Goal: Task Accomplishment & Management: Manage account settings

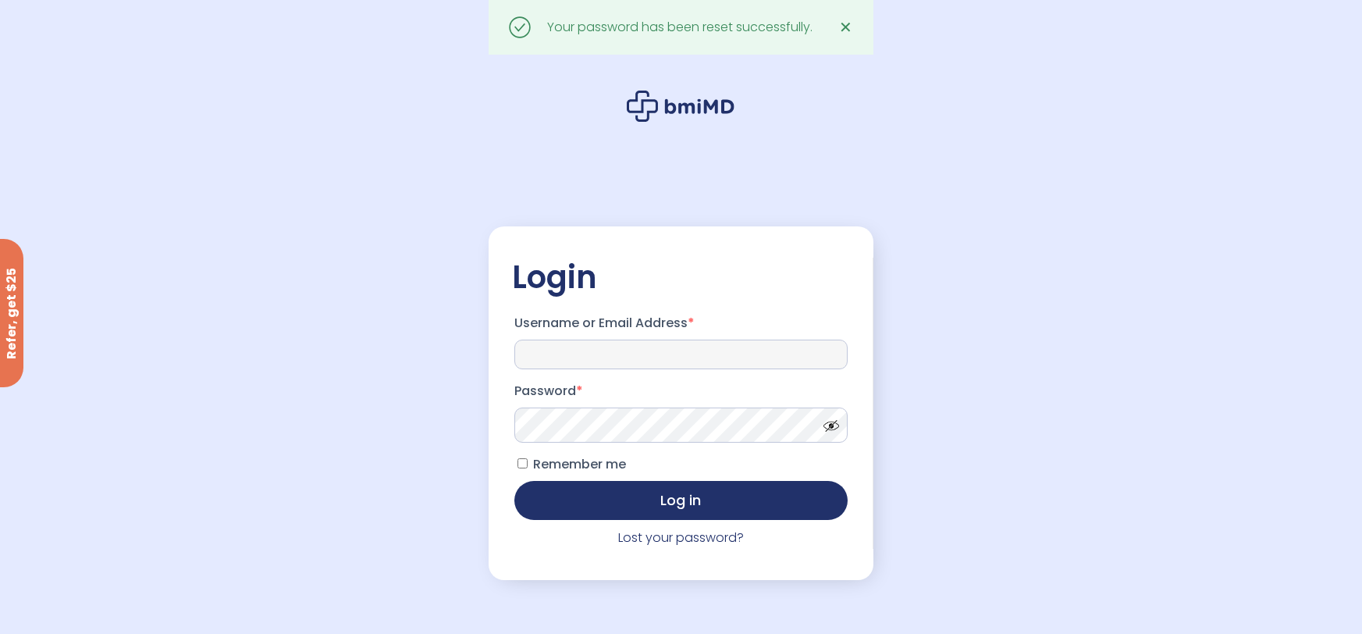
click at [651, 359] on input "Username or Email Address *" at bounding box center [681, 355] width 333 height 30
type input "**********"
click at [838, 428] on span at bounding box center [827, 422] width 23 height 12
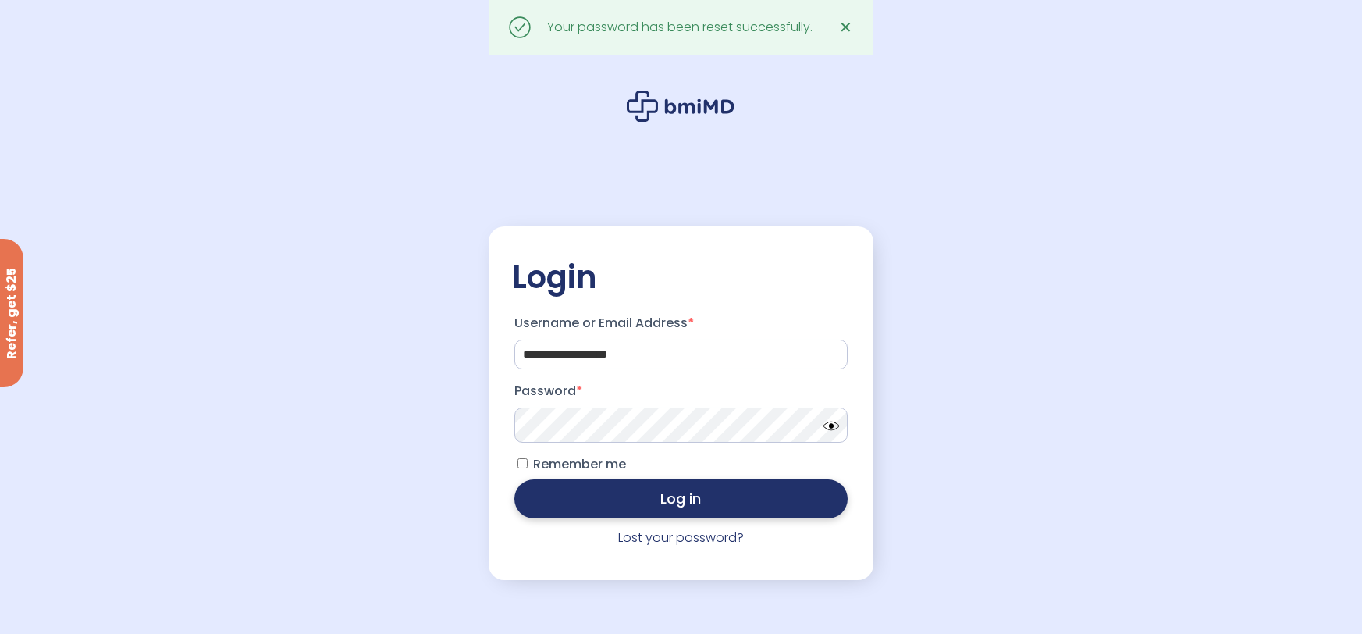
click at [671, 495] on button "Log in" at bounding box center [681, 498] width 333 height 39
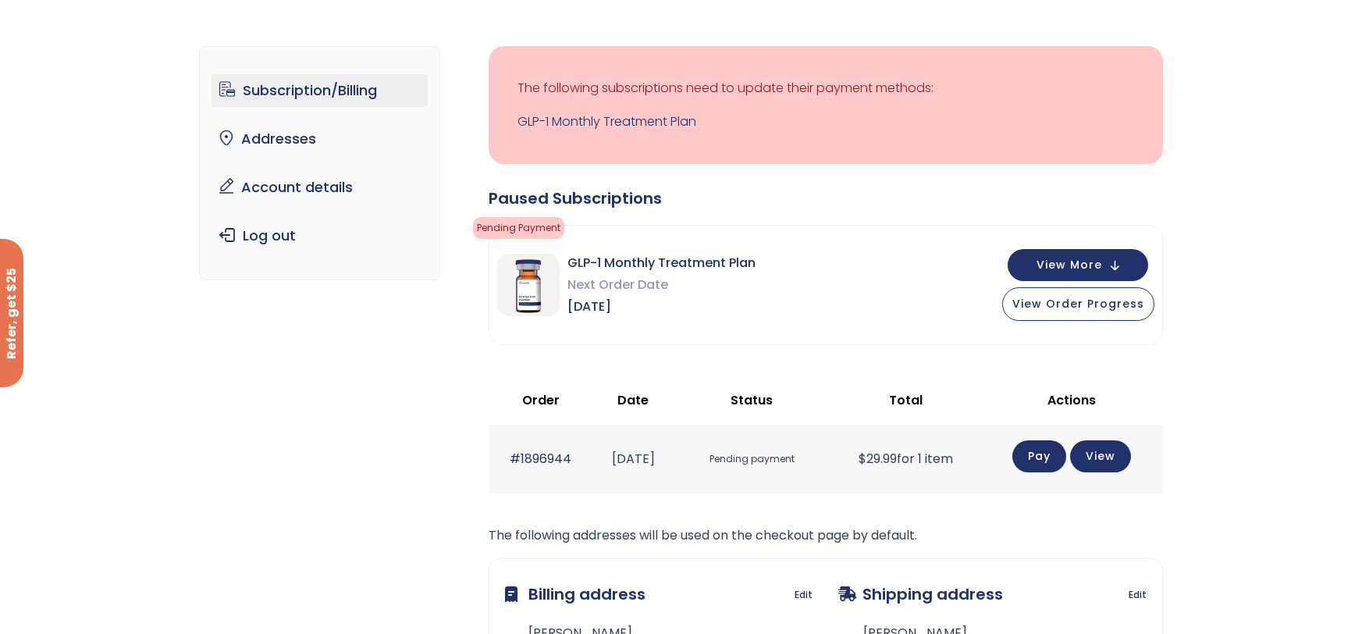
scroll to position [77, 0]
click at [1106, 271] on button "View More" at bounding box center [1078, 264] width 141 height 32
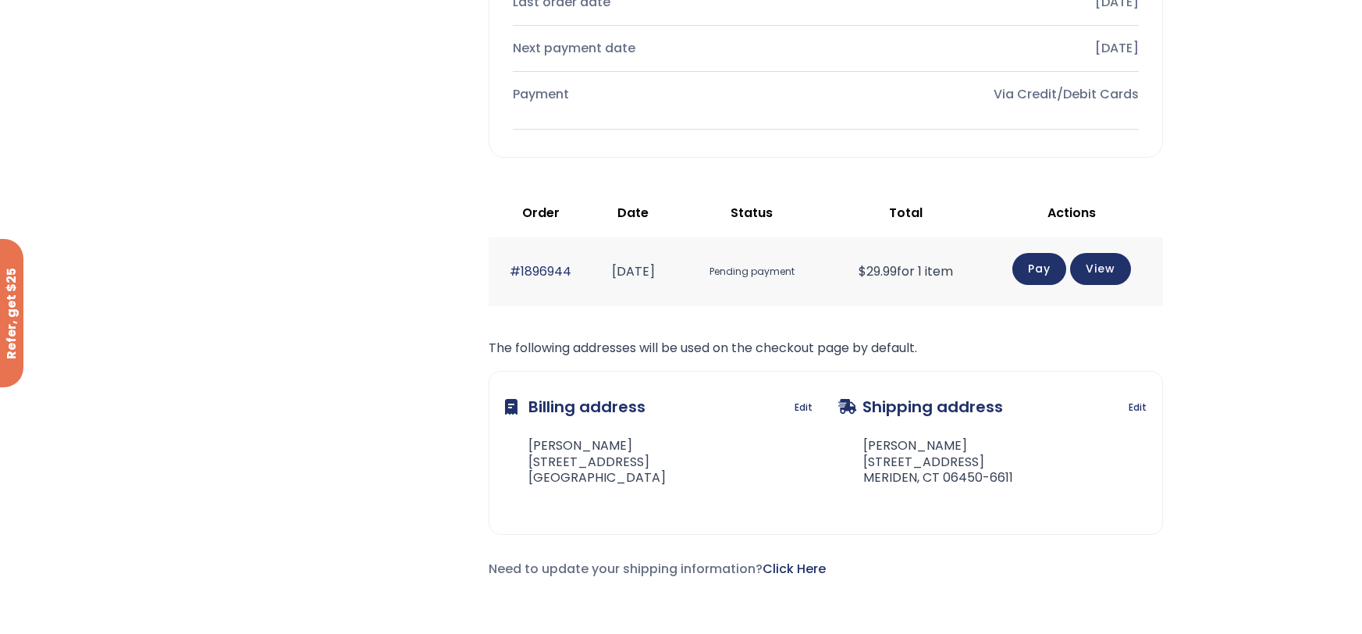
scroll to position [778, 0]
click at [1123, 266] on link "View" at bounding box center [1100, 267] width 61 height 32
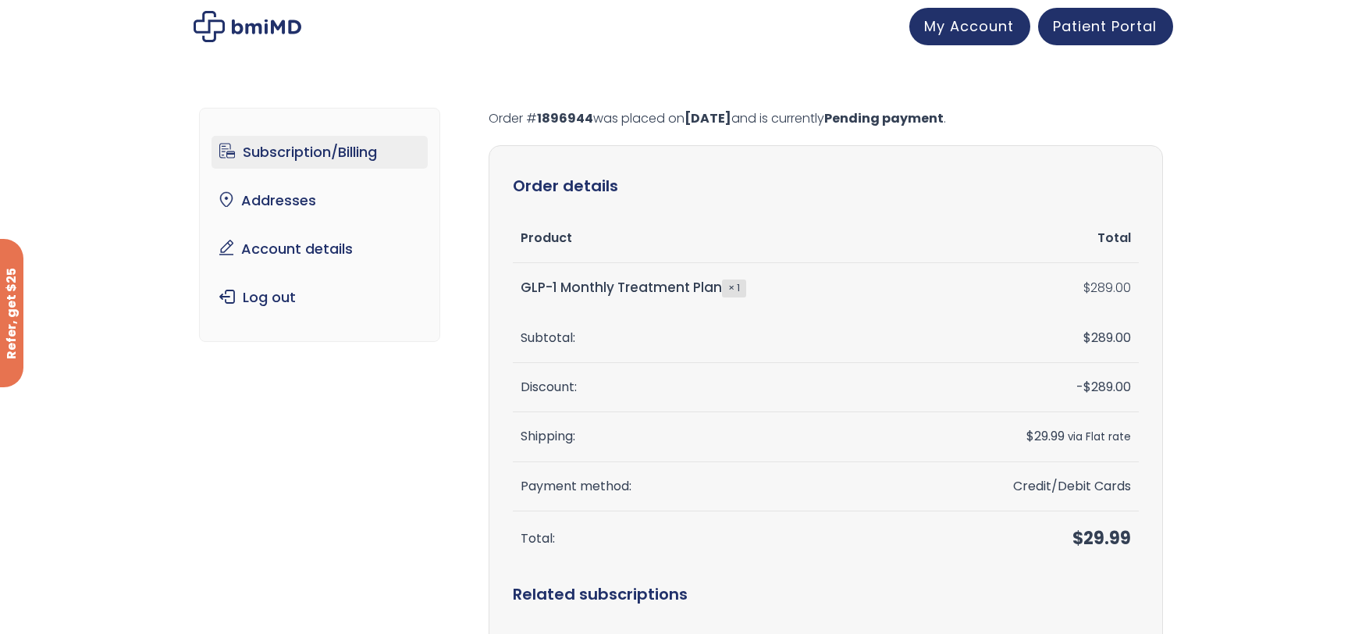
click at [314, 147] on link "Subscription/Billing" at bounding box center [320, 152] width 216 height 33
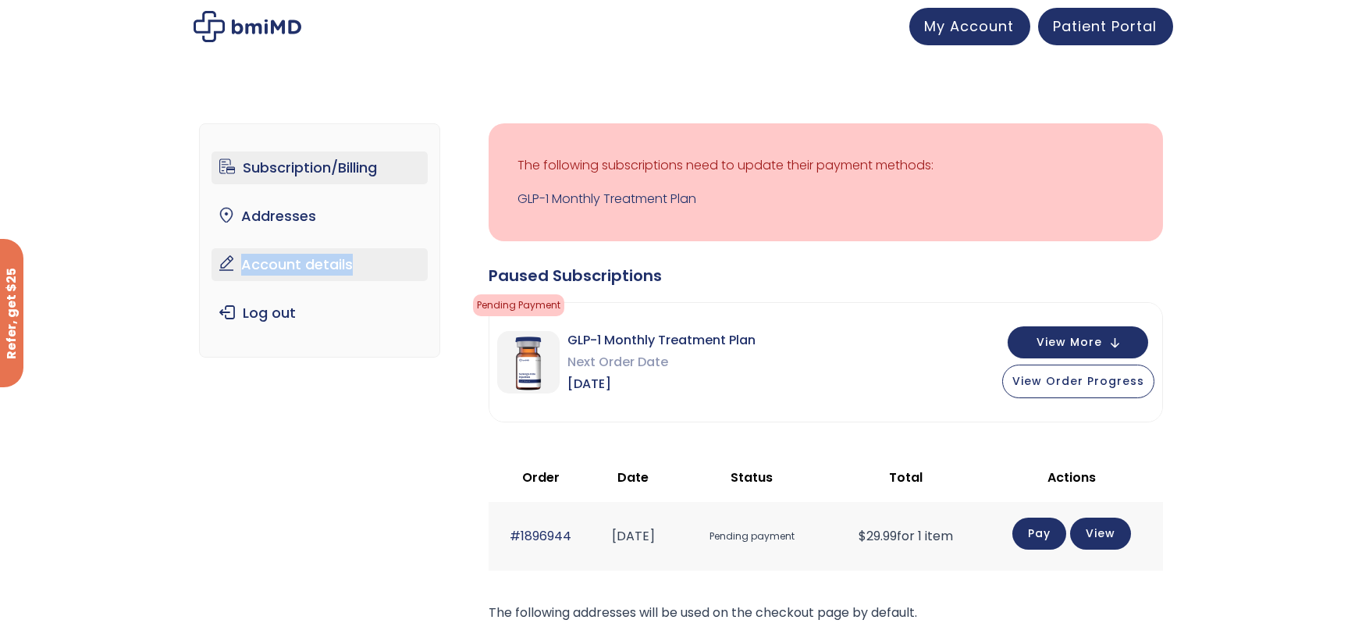
click at [909, 79] on div "Subscription/Billing bmiRewards Addresses Account details Submit a Review Log o…" at bounding box center [681, 500] width 1362 height 862
click at [1105, 337] on button "View More" at bounding box center [1078, 341] width 141 height 32
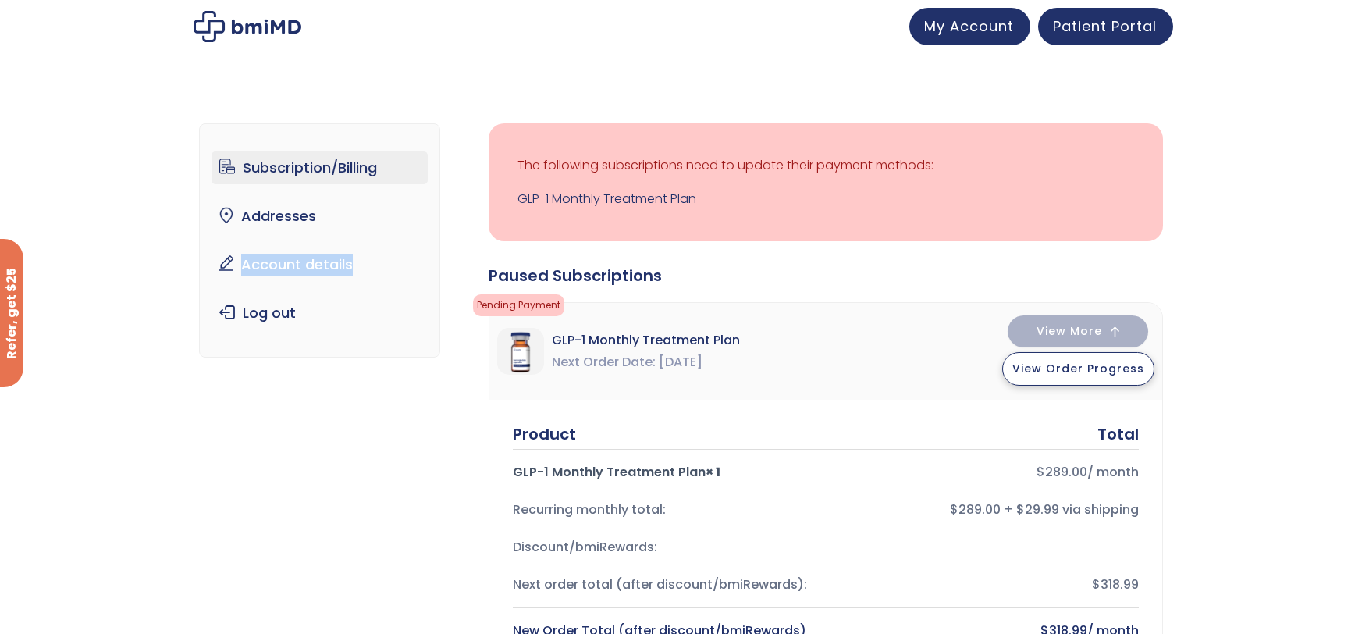
click at [1083, 370] on span "View Order Progress" at bounding box center [1079, 369] width 132 height 16
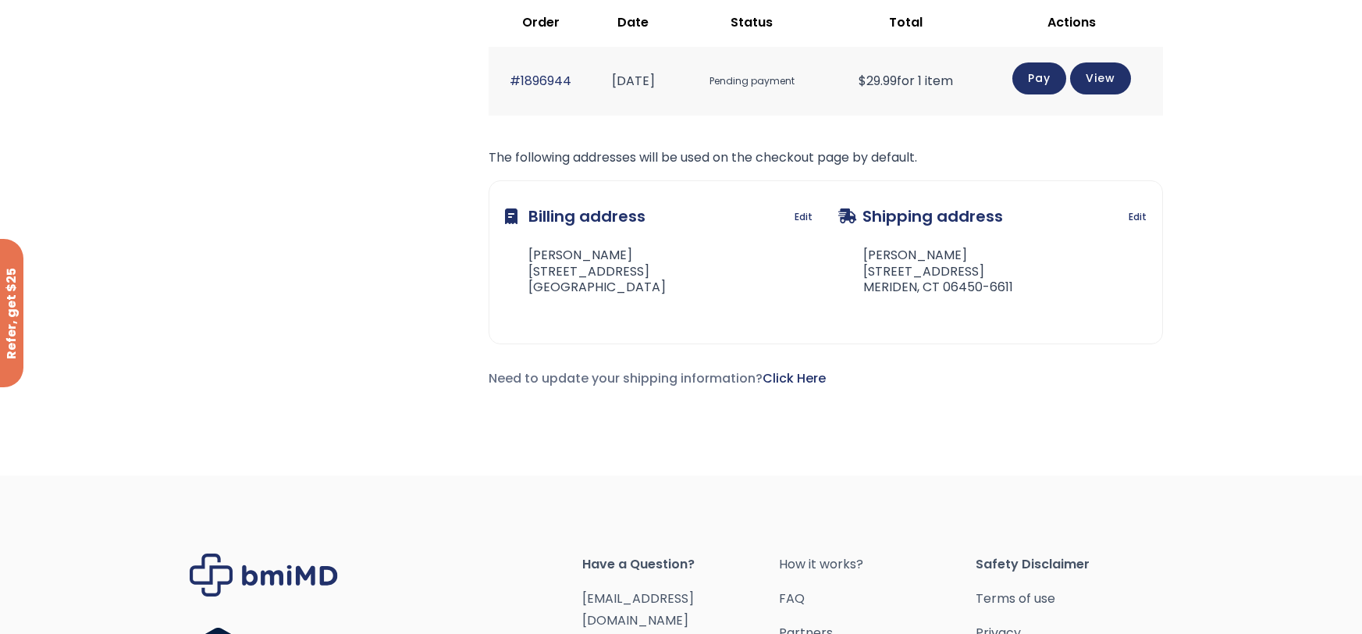
scroll to position [1115, 0]
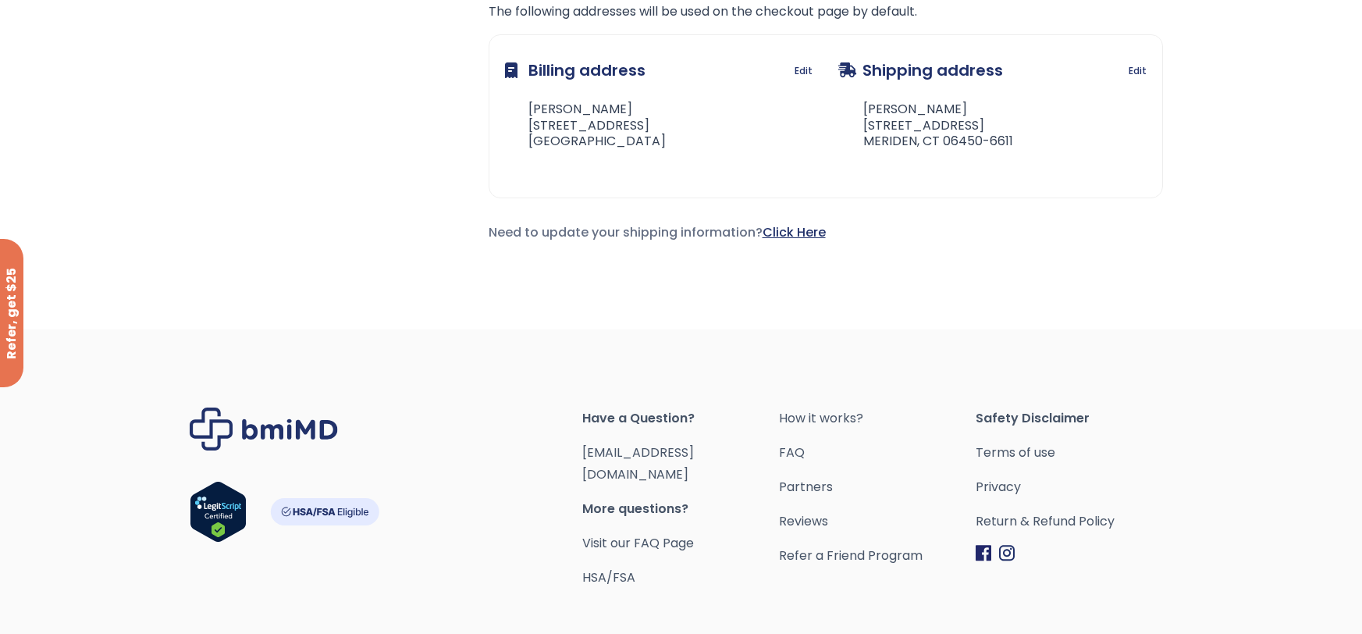
click at [778, 237] on link "Click Here" at bounding box center [794, 232] width 63 height 18
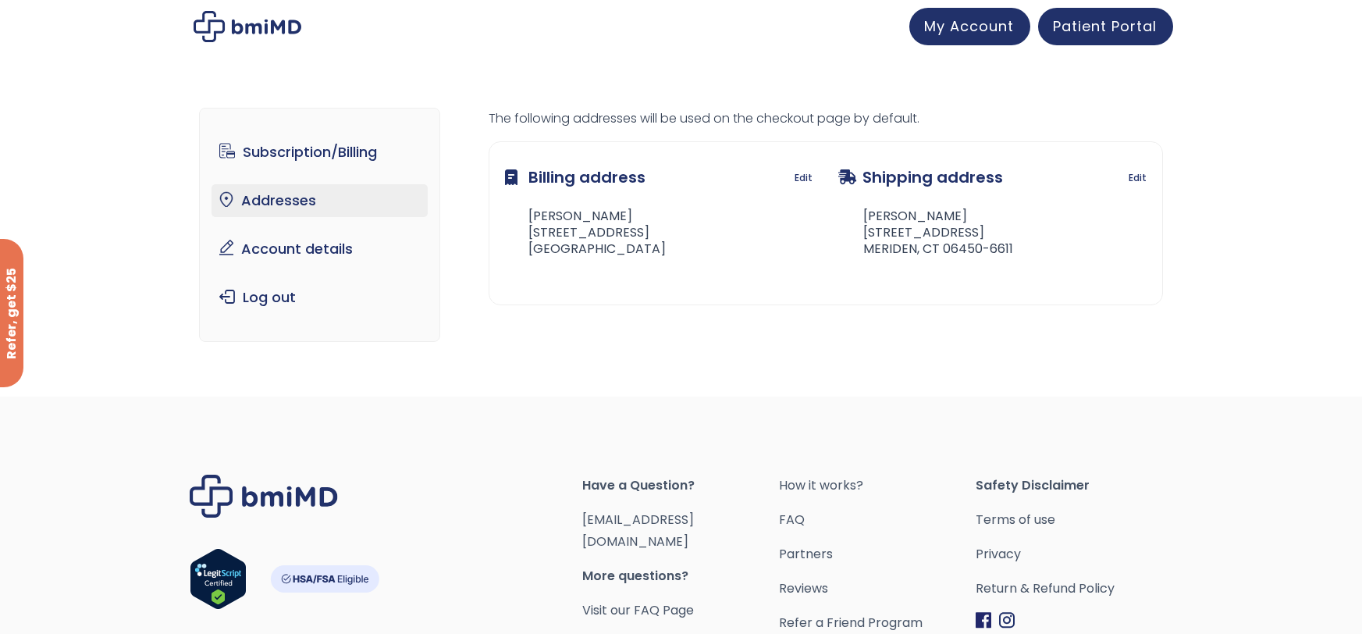
click at [762, 227] on div "Billing address Edit Jessica Burch 41 Green Road Meriden, CT 06450" at bounding box center [659, 209] width 308 height 102
click at [326, 257] on link "Account details" at bounding box center [320, 249] width 216 height 33
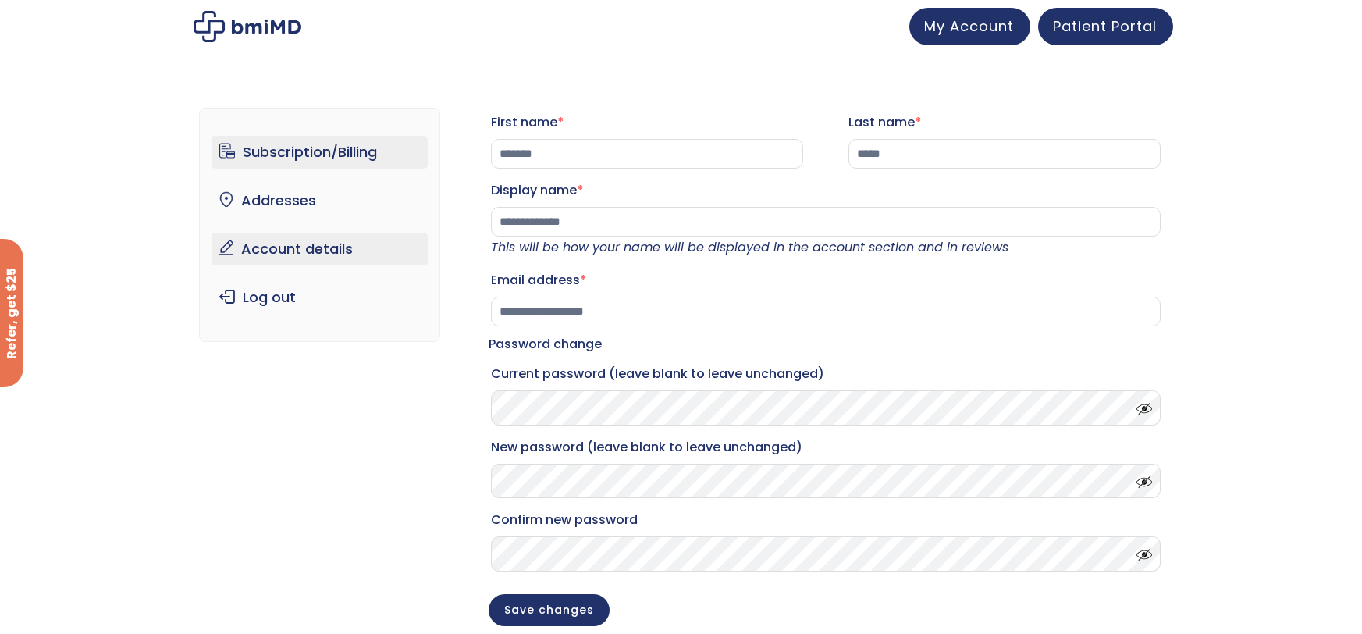
click at [312, 146] on link "Subscription/Billing" at bounding box center [320, 152] width 216 height 33
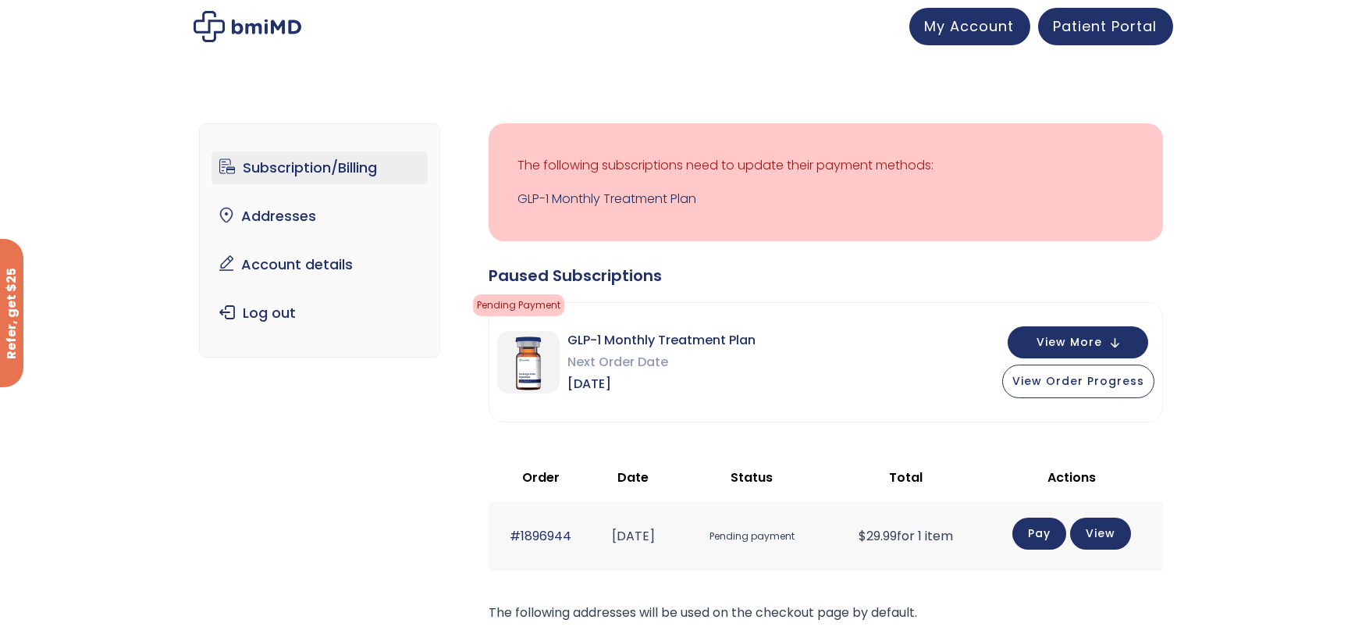
click at [778, 549] on span "Pending payment" at bounding box center [752, 536] width 142 height 29
click at [1123, 536] on link "View" at bounding box center [1100, 532] width 61 height 32
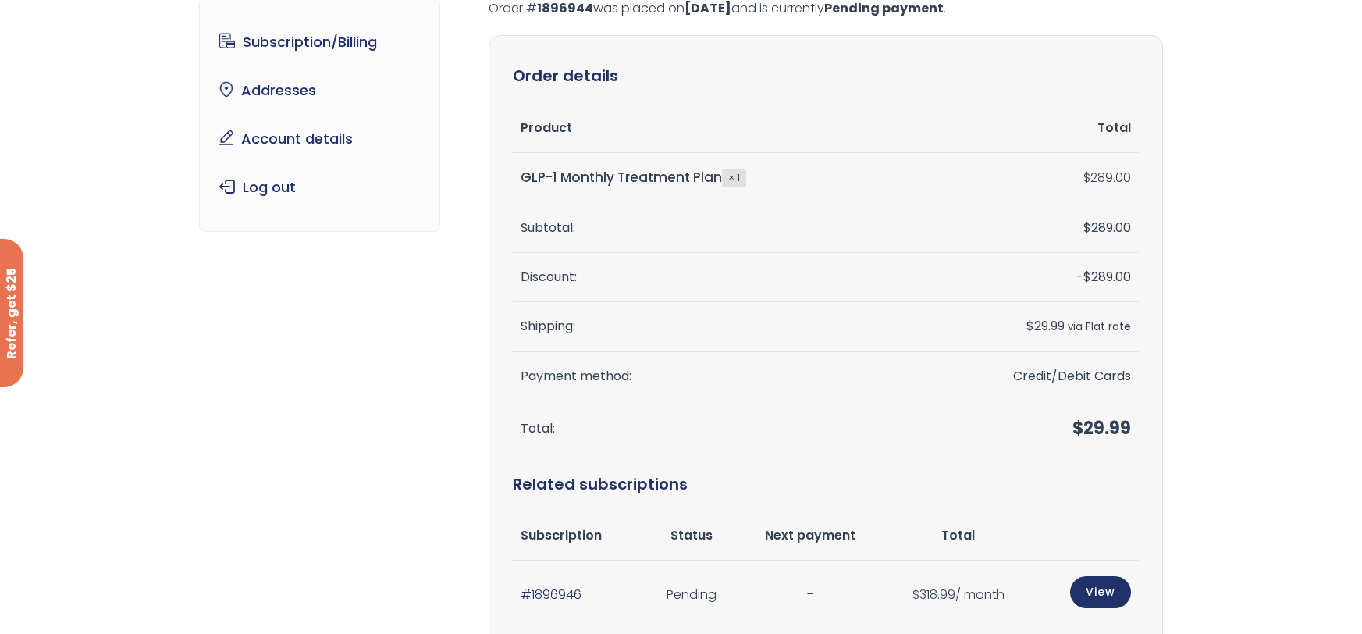
scroll to position [299, 0]
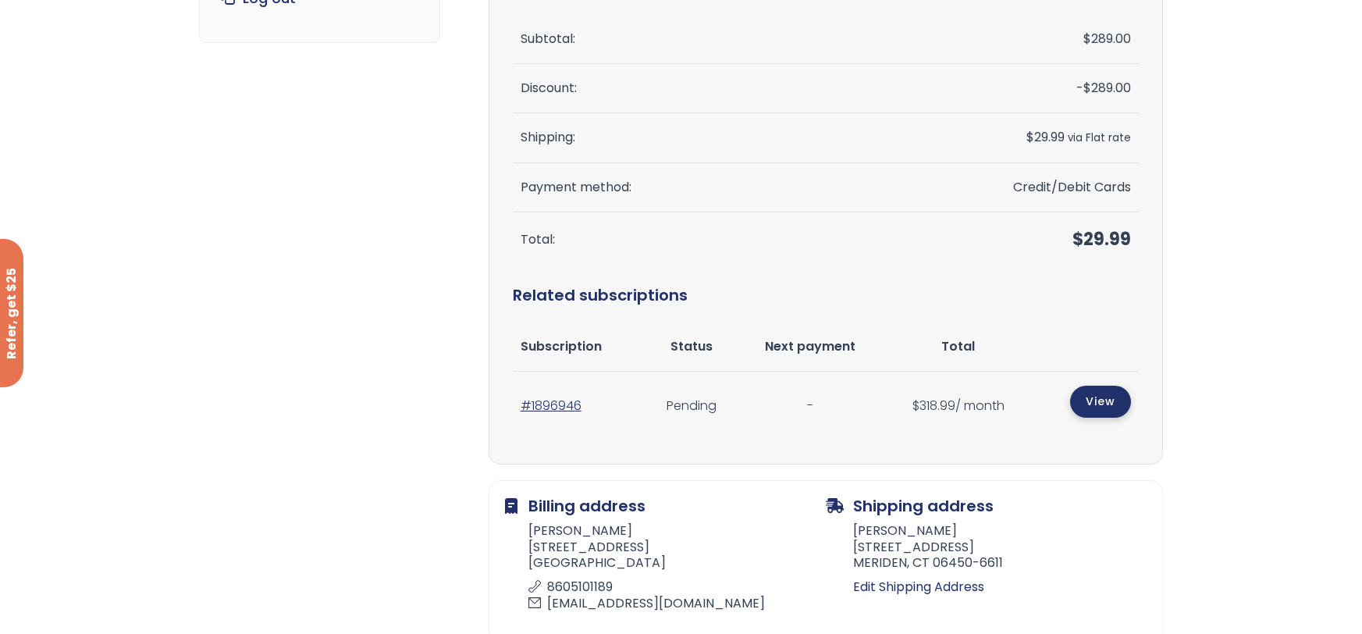
click at [1106, 399] on link "View" at bounding box center [1100, 402] width 61 height 32
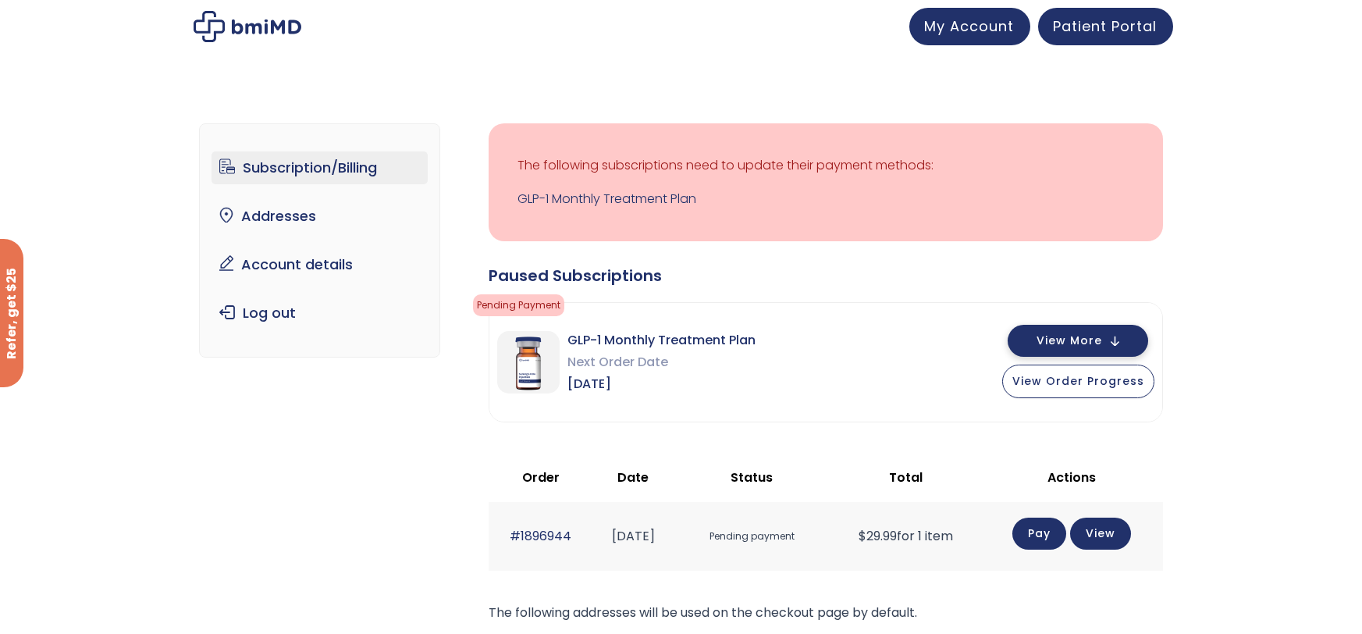
click at [1063, 336] on span "View More" at bounding box center [1070, 341] width 66 height 10
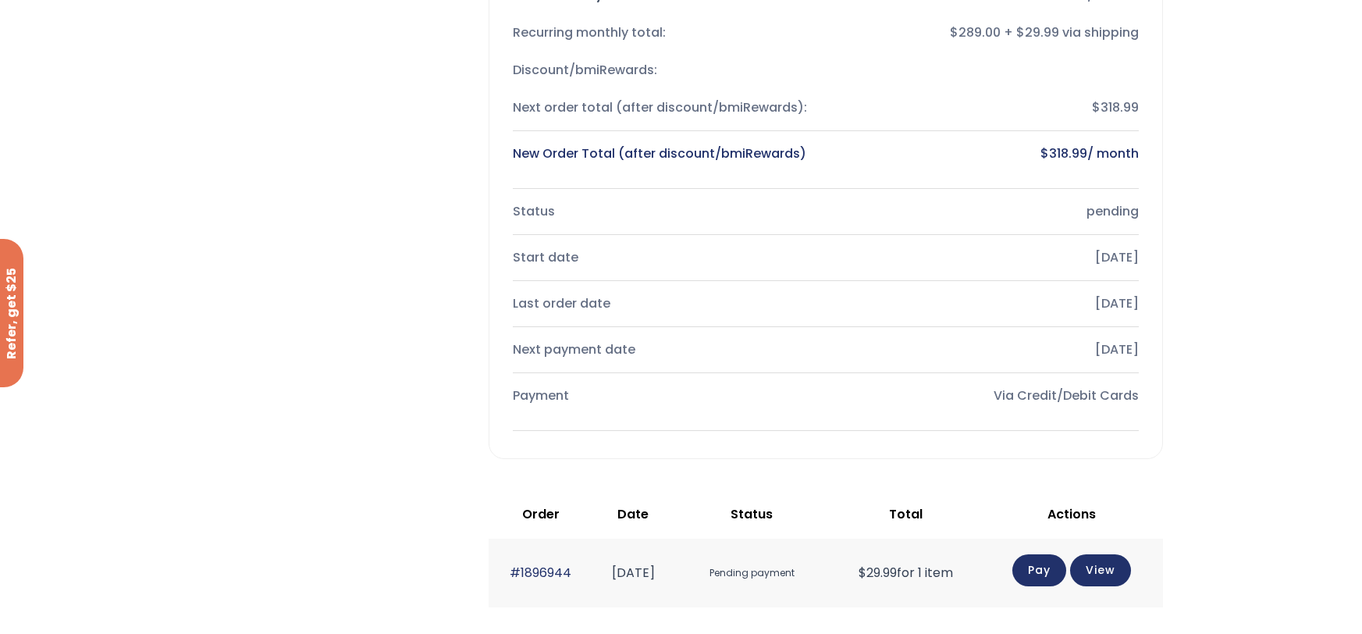
scroll to position [474, 0]
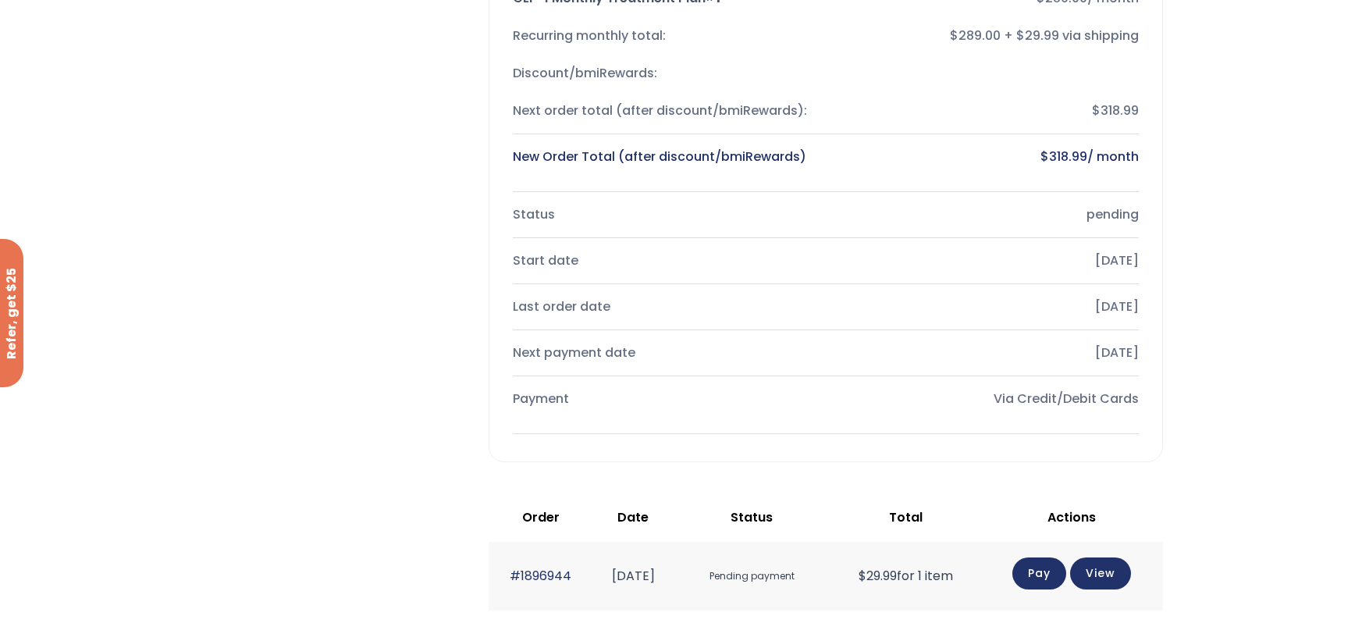
click at [1061, 567] on link "Pay" at bounding box center [1040, 573] width 54 height 32
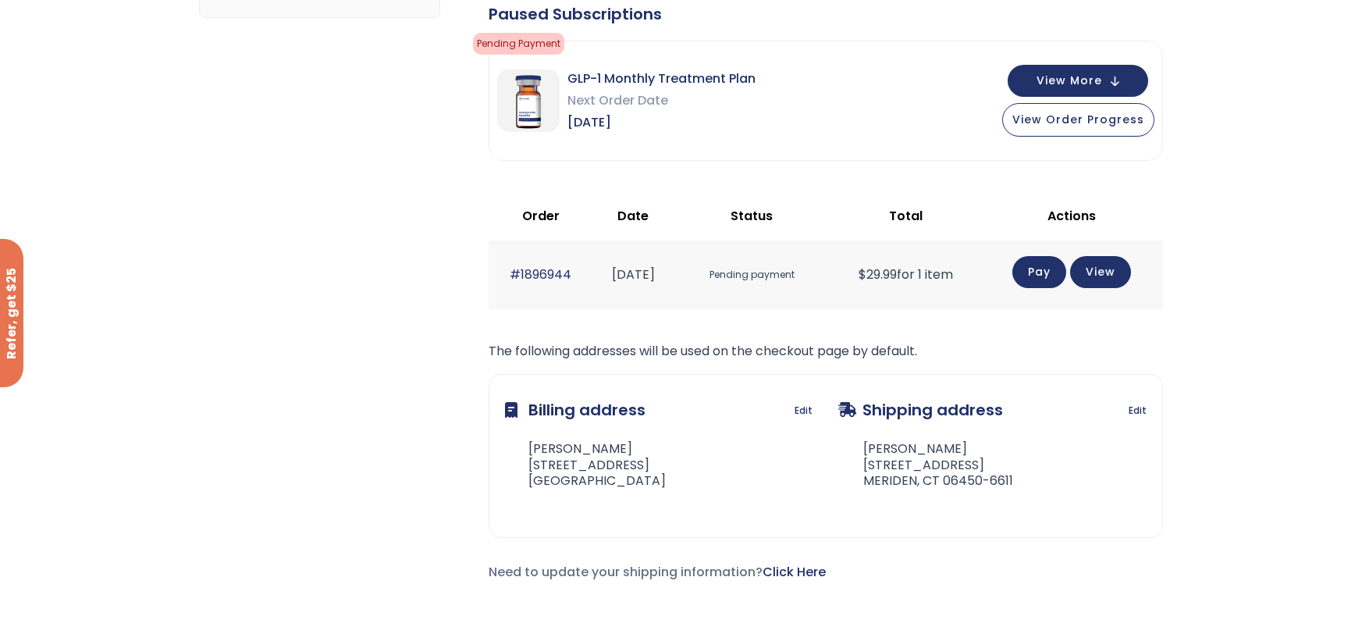
scroll to position [334, 0]
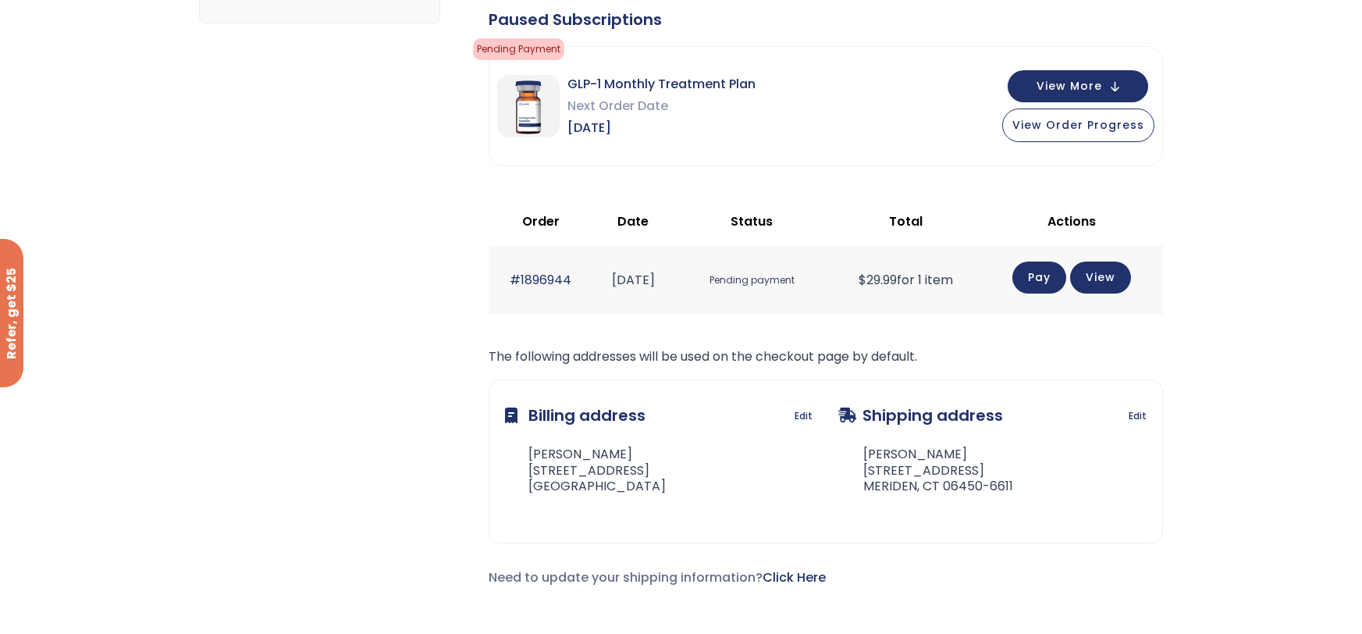
click at [1047, 286] on link "Pay" at bounding box center [1040, 278] width 54 height 32
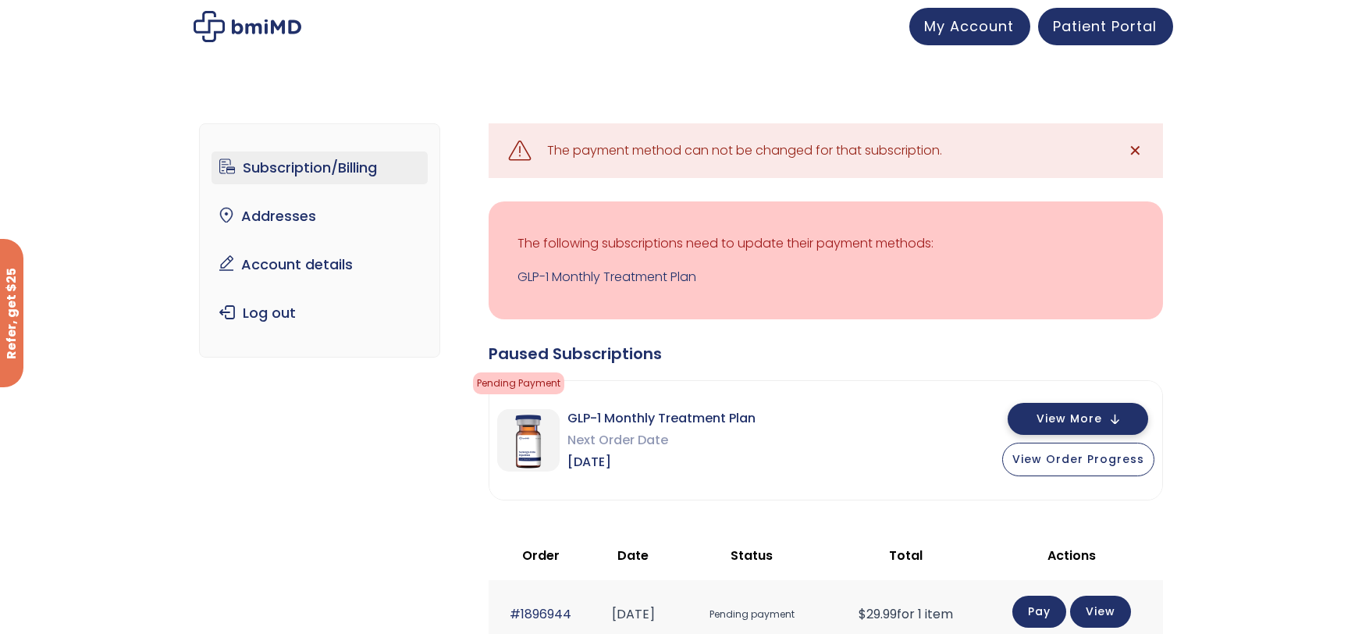
click at [1102, 421] on span "View More" at bounding box center [1070, 419] width 66 height 10
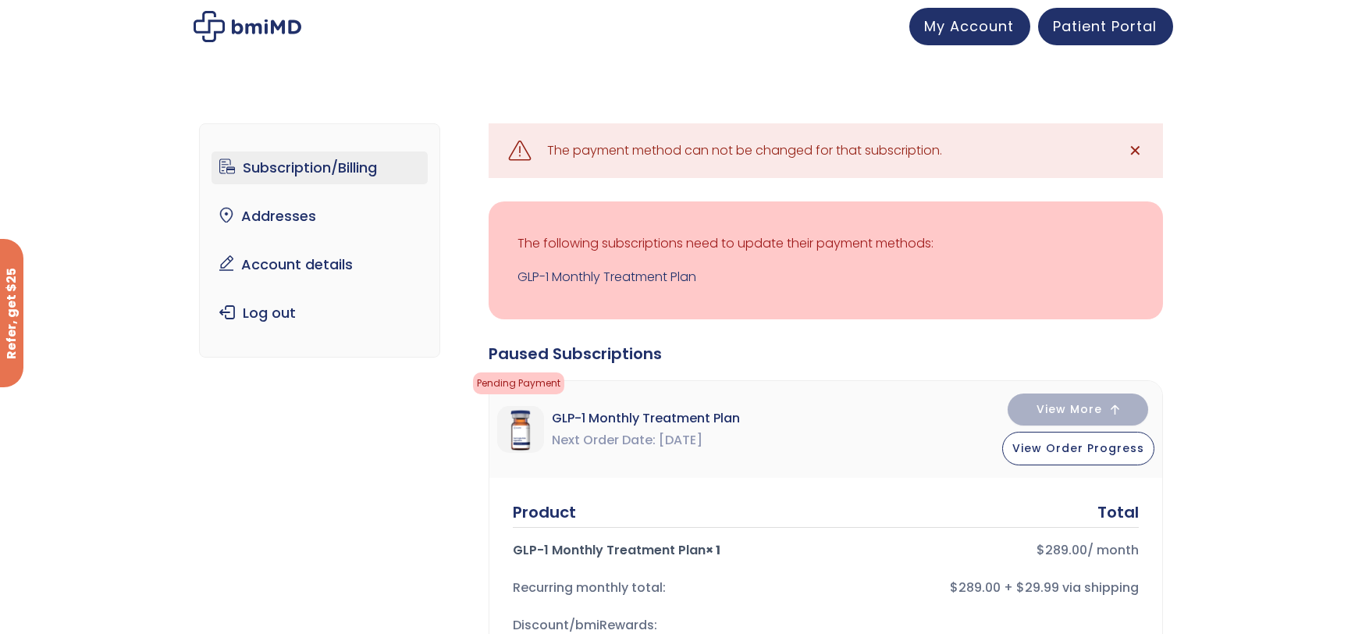
drag, startPoint x: 1349, startPoint y: 192, endPoint x: 1349, endPoint y: 226, distance: 34.4
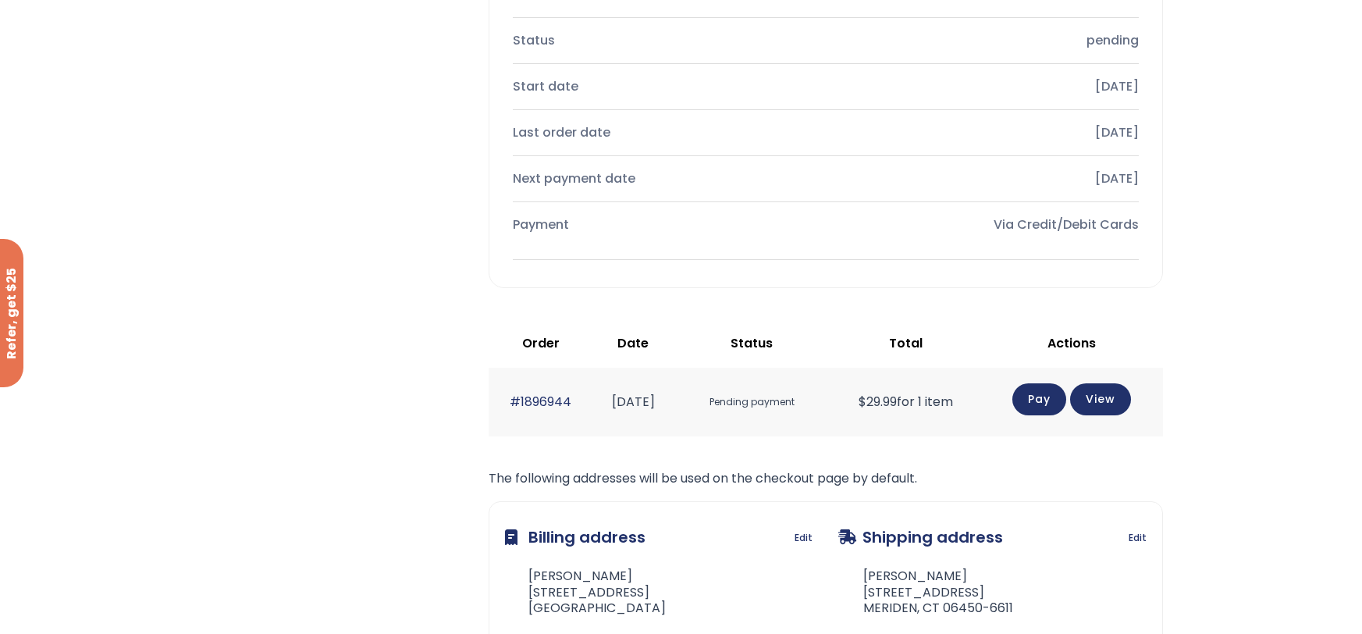
scroll to position [724, 0]
click at [1020, 232] on div "Via Credit/Debit Cards" at bounding box center [989, 227] width 301 height 22
click at [1081, 218] on div "Via Credit/Debit Cards" at bounding box center [989, 227] width 301 height 22
click at [1091, 242] on div "Payment Via Credit/Debit Cards" at bounding box center [826, 226] width 626 height 37
click at [1102, 179] on div "[DATE]" at bounding box center [989, 181] width 301 height 22
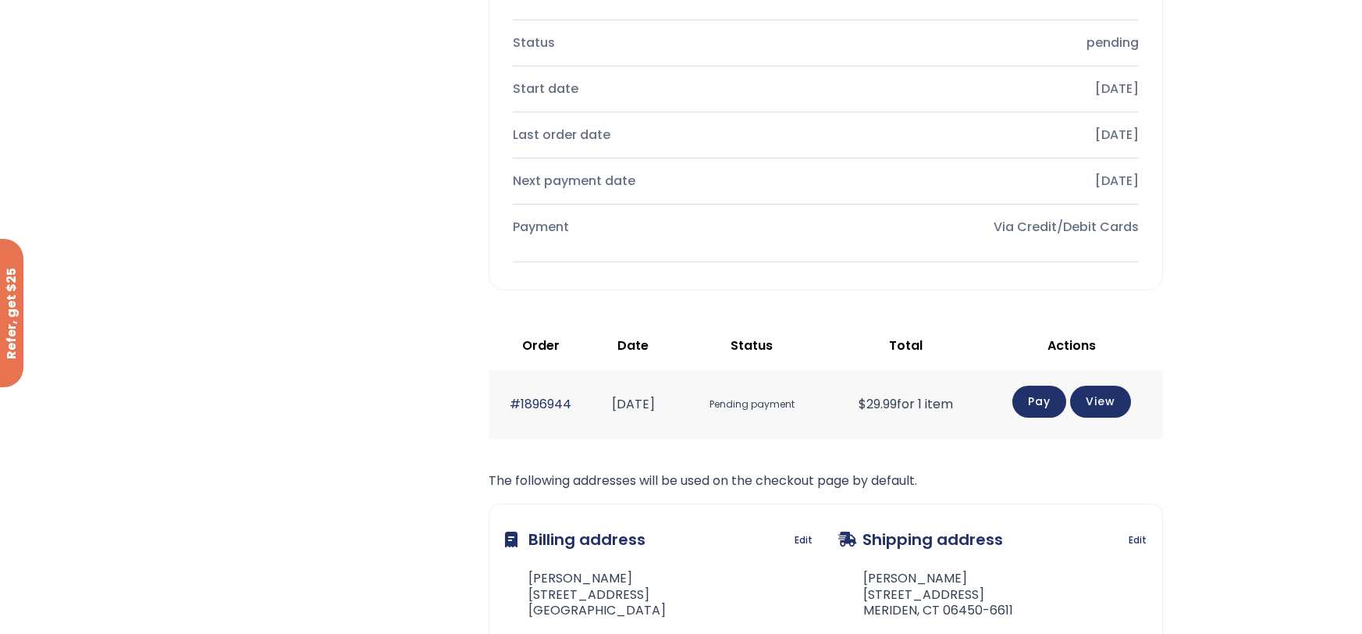
click at [1094, 236] on div "Via Credit/Debit Cards" at bounding box center [989, 227] width 301 height 22
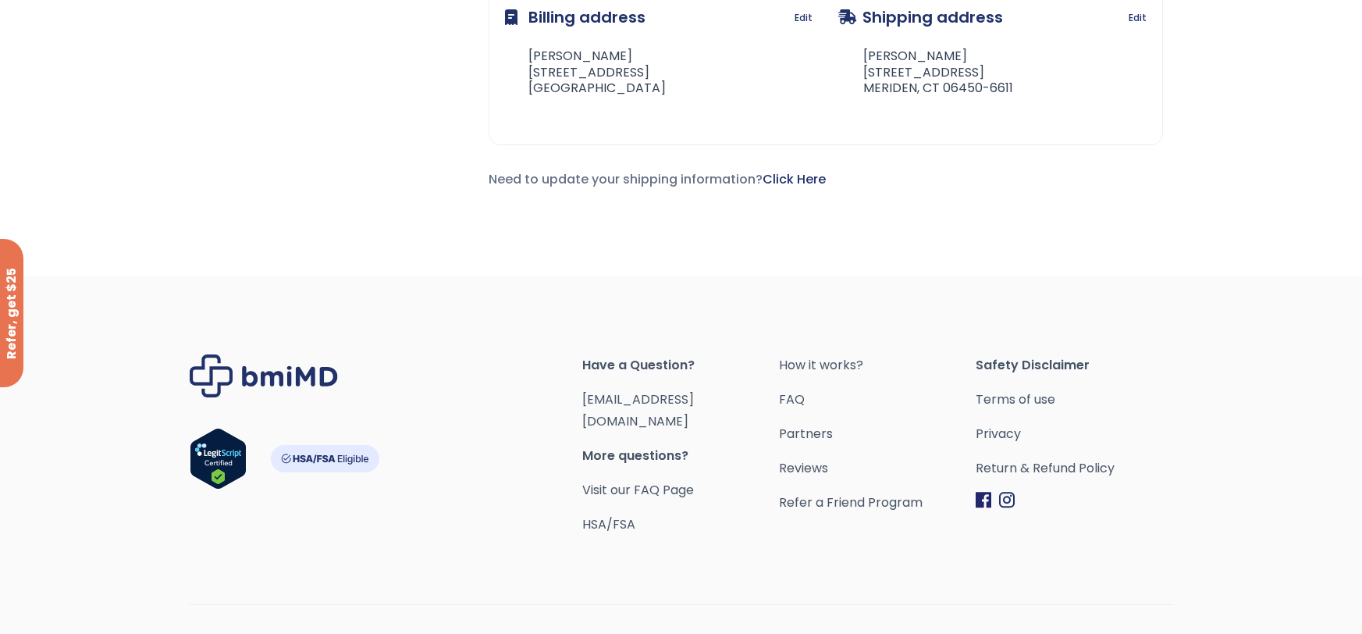
scroll to position [1245, 0]
click at [656, 368] on span "Have a Question?" at bounding box center [681, 367] width 197 height 22
click at [661, 357] on span "Have a Question?" at bounding box center [681, 367] width 197 height 22
click at [636, 447] on span "More questions?" at bounding box center [681, 458] width 197 height 22
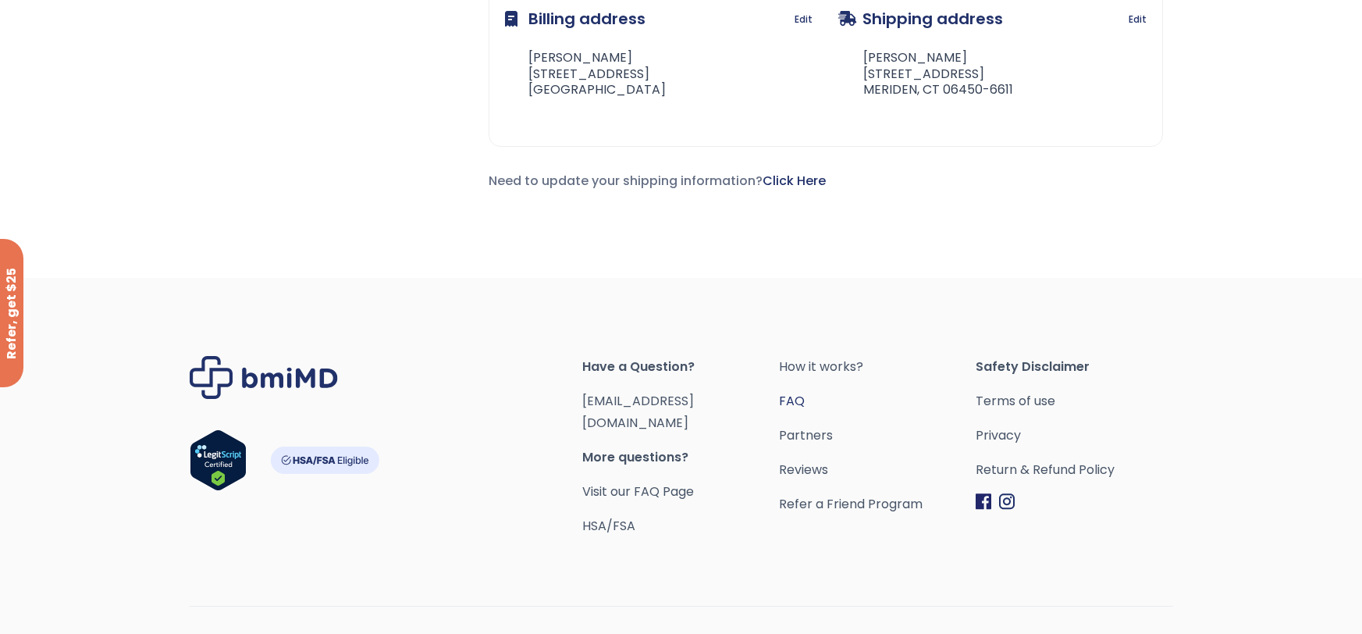
click at [796, 399] on link "FAQ" at bounding box center [877, 401] width 197 height 22
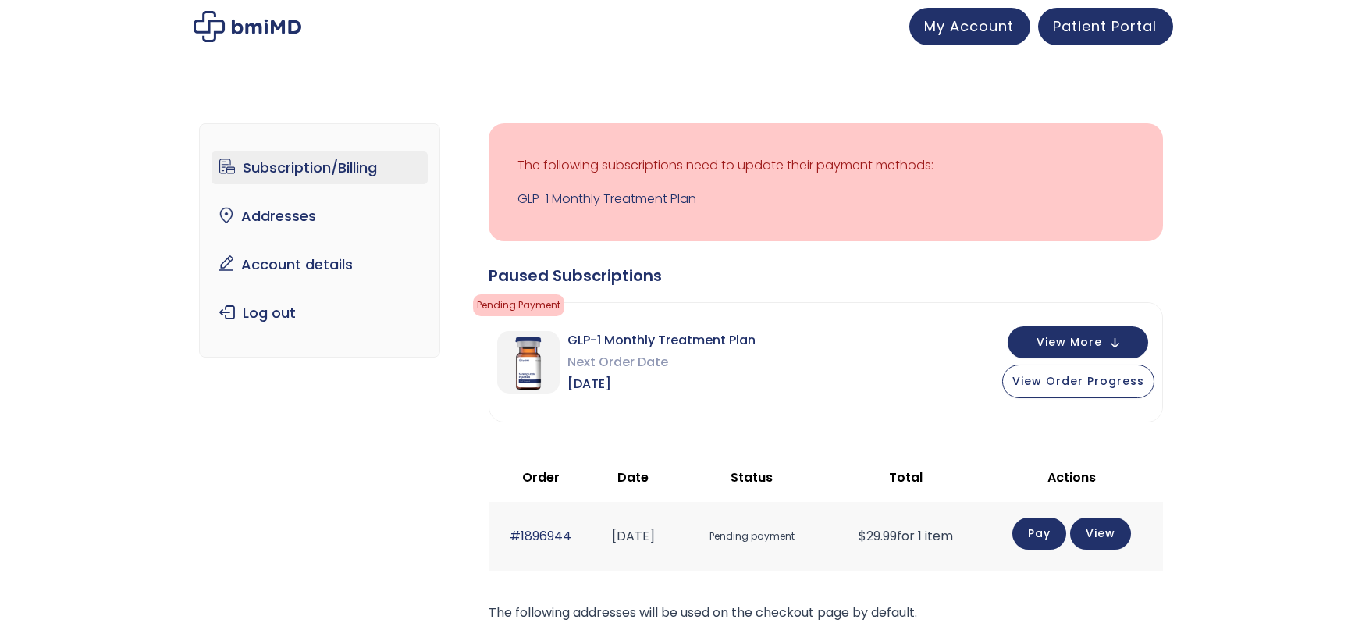
scroll to position [670, 0]
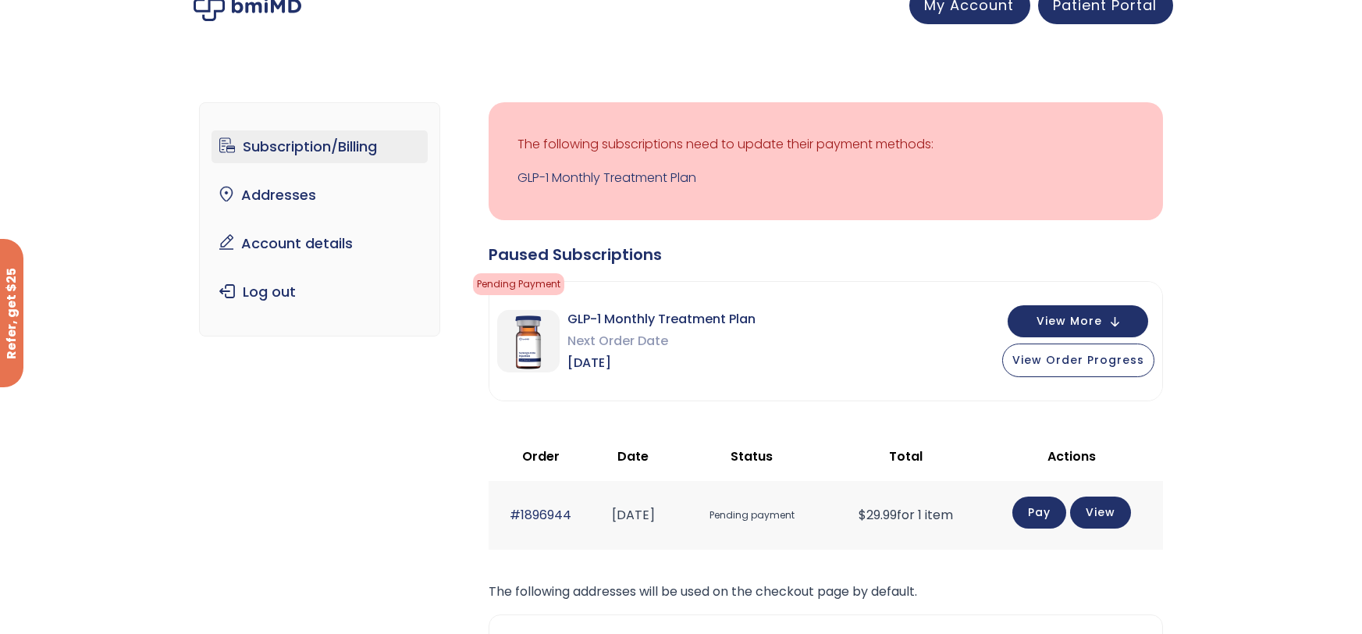
scroll to position [0, 0]
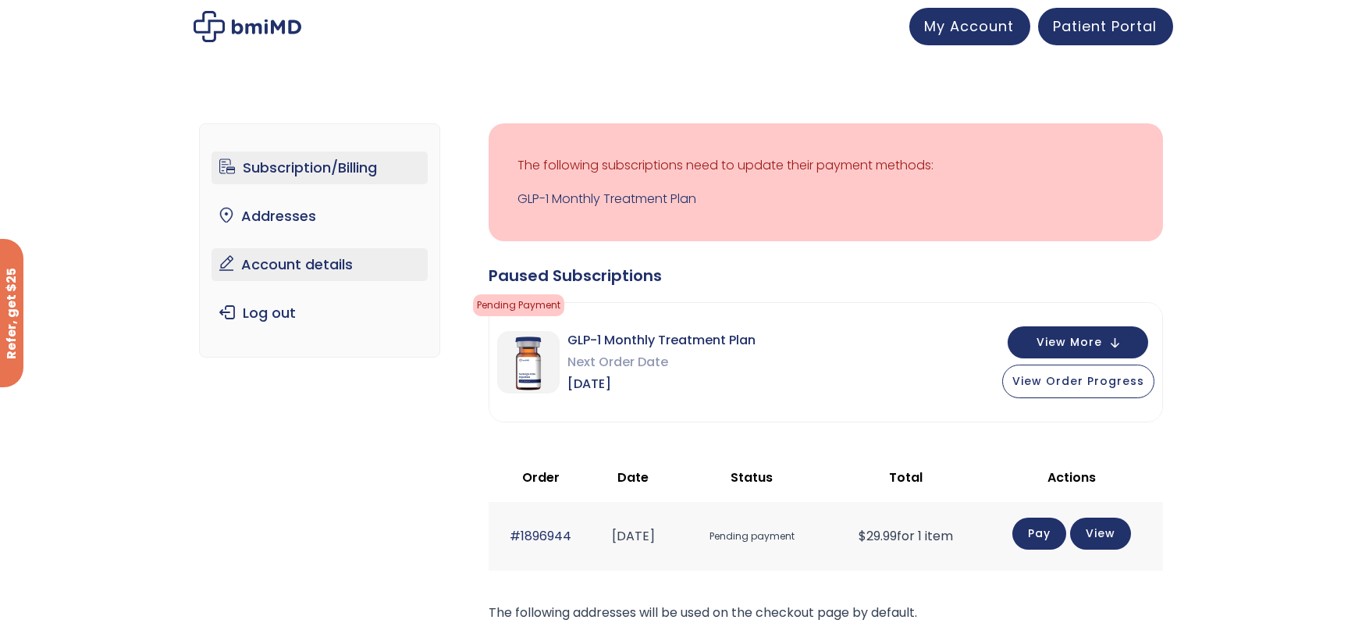
click at [283, 262] on link "Account details" at bounding box center [320, 264] width 216 height 33
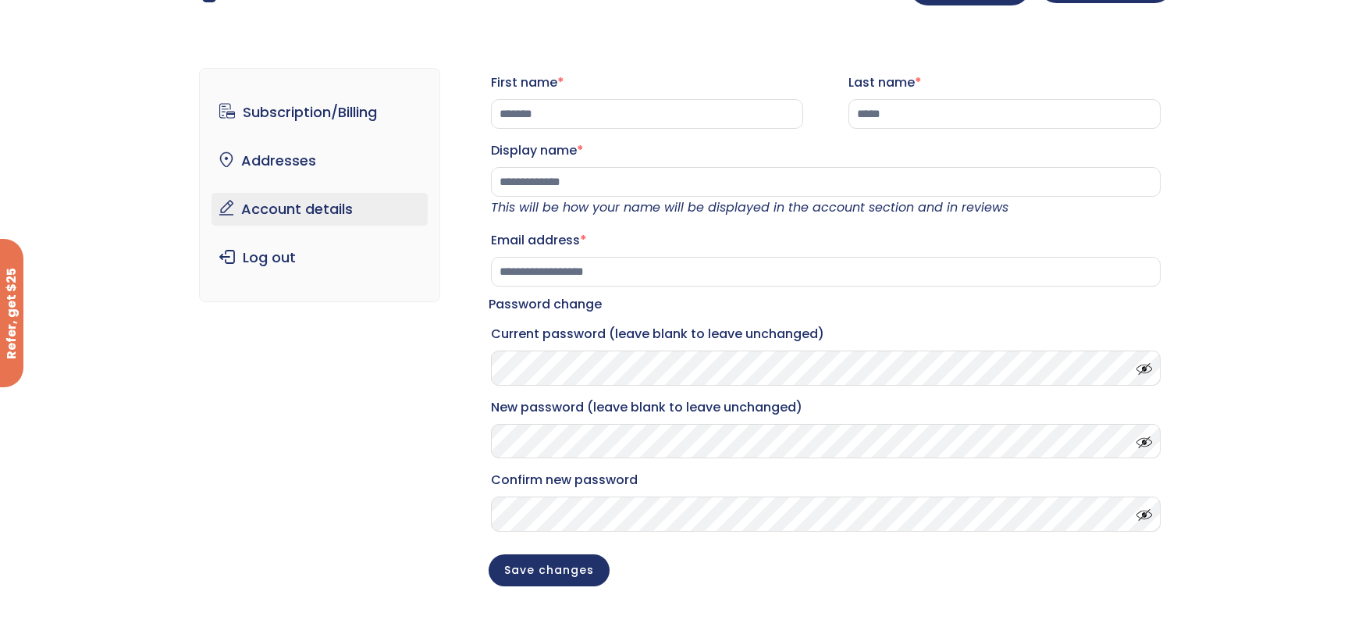
scroll to position [38, 0]
click at [280, 121] on link "Subscription/Billing" at bounding box center [320, 114] width 216 height 33
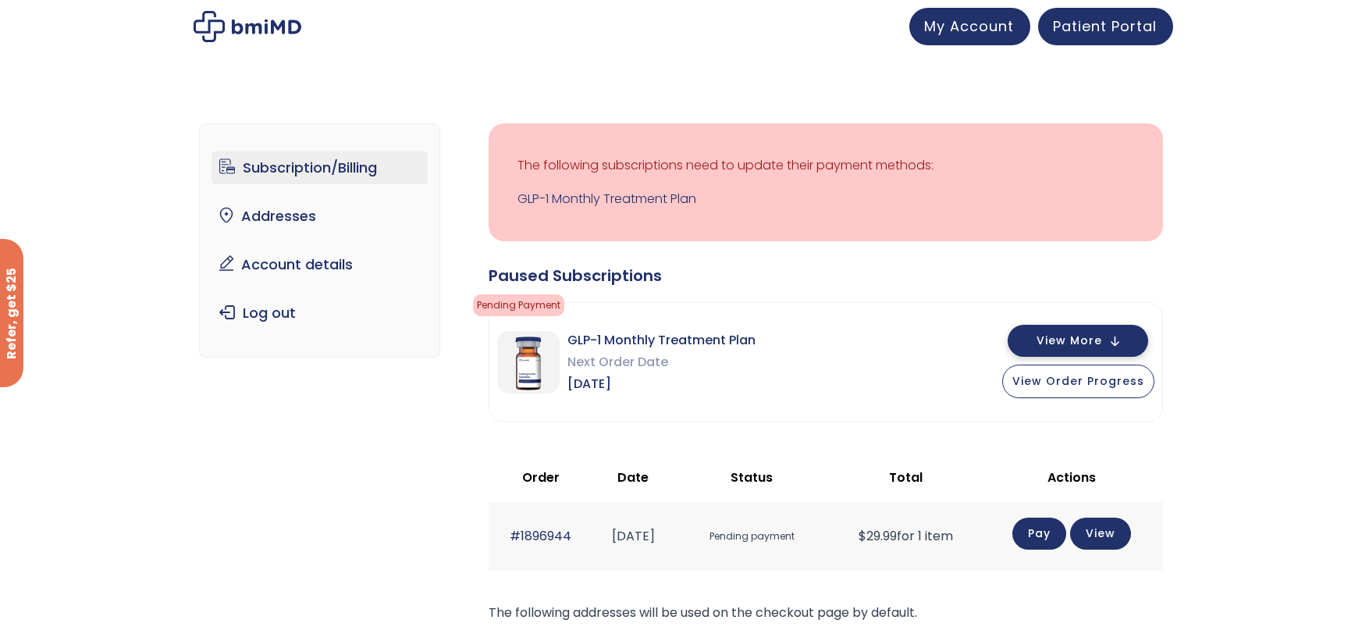
click at [1087, 351] on button "View More" at bounding box center [1078, 341] width 141 height 32
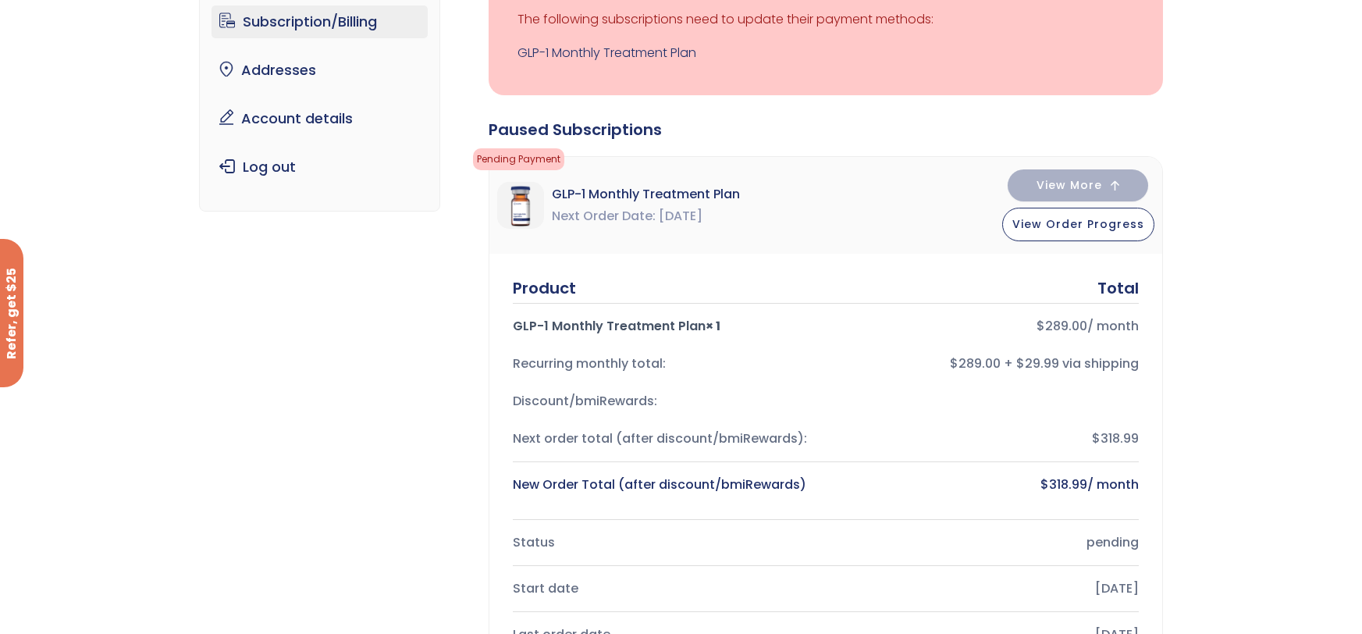
scroll to position [148, 0]
click at [1102, 240] on div "GLP-1 Monthly Treatment Plan Next Order Date [DATE] View More View Order Progre…" at bounding box center [826, 203] width 673 height 97
click at [1097, 226] on span "View Order Progress" at bounding box center [1079, 221] width 132 height 16
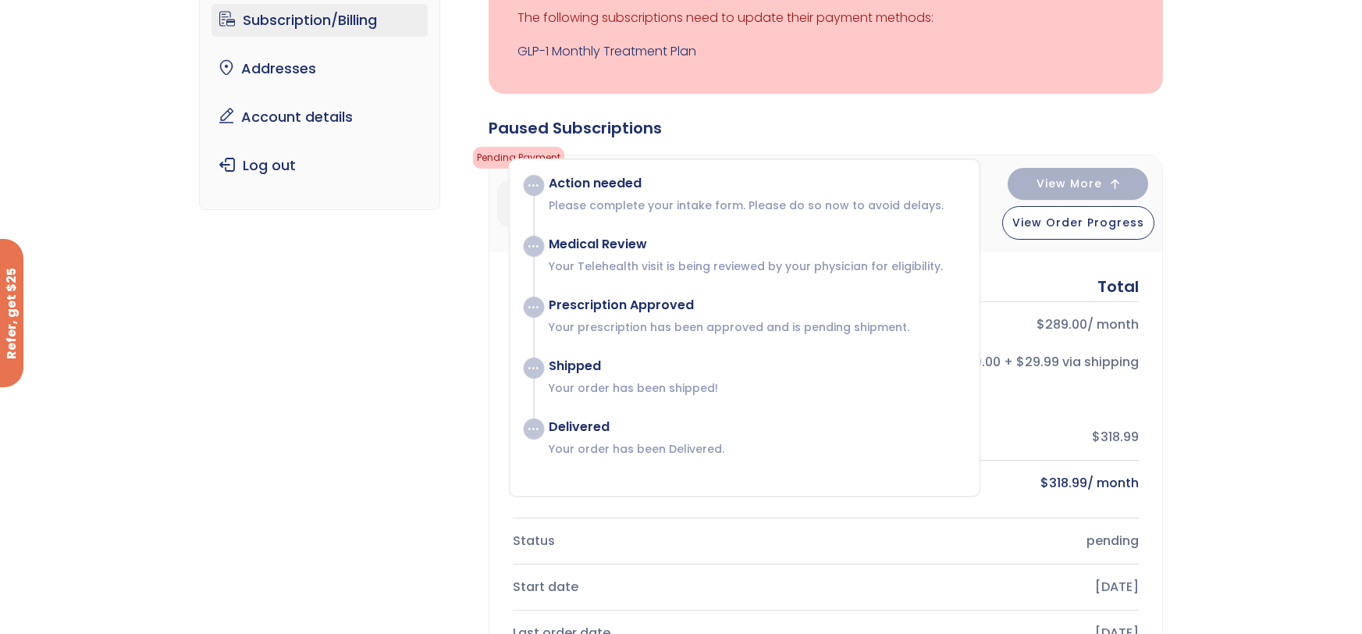
click at [616, 189] on div "Action needed" at bounding box center [756, 184] width 415 height 16
click at [578, 231] on div "Action needed Please complete your intake form. Please do so now to avoid delay…" at bounding box center [748, 316] width 430 height 281
click at [650, 206] on p "Please complete your intake form. Please do so now to avoid delays." at bounding box center [756, 206] width 415 height 16
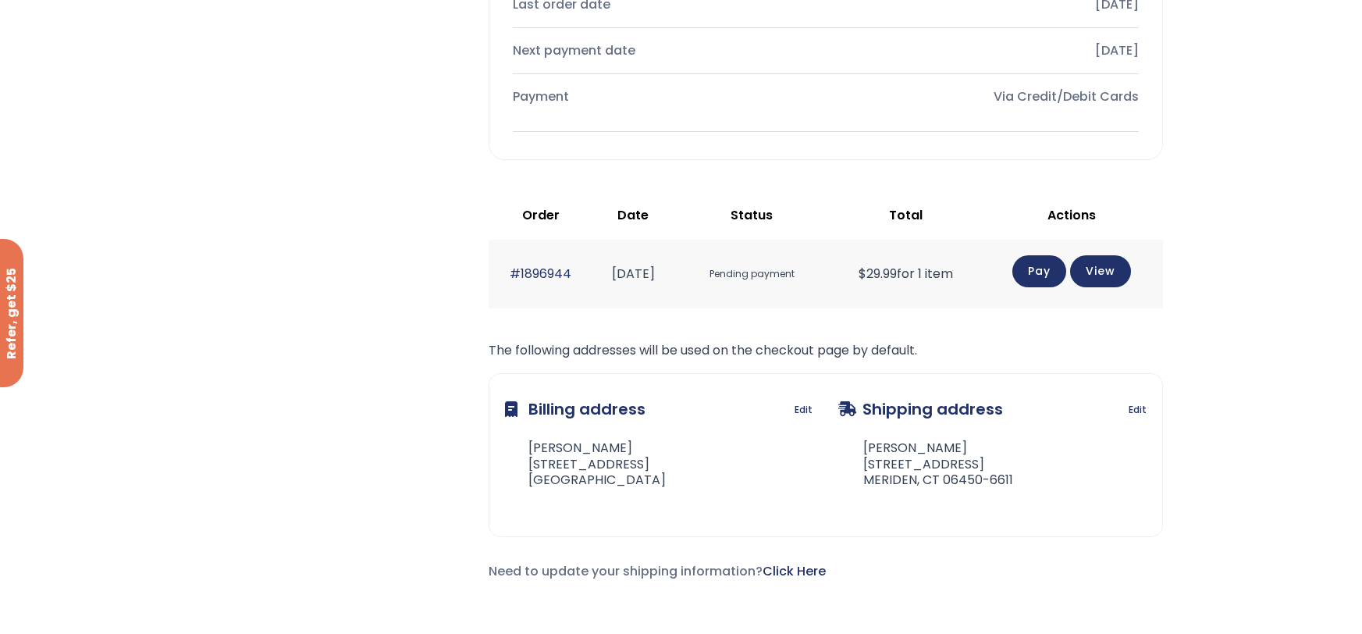
scroll to position [775, 0]
click at [1096, 258] on link "View" at bounding box center [1100, 271] width 61 height 32
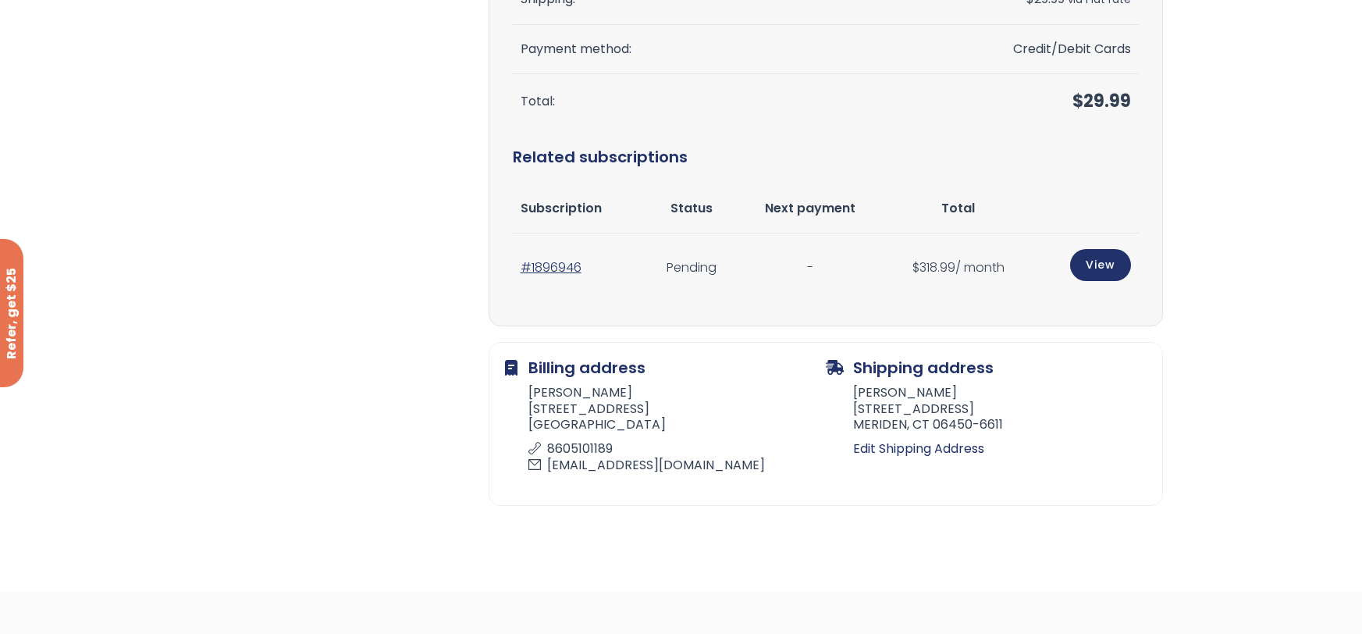
scroll to position [436, 0]
click at [1103, 268] on link "View" at bounding box center [1100, 267] width 61 height 32
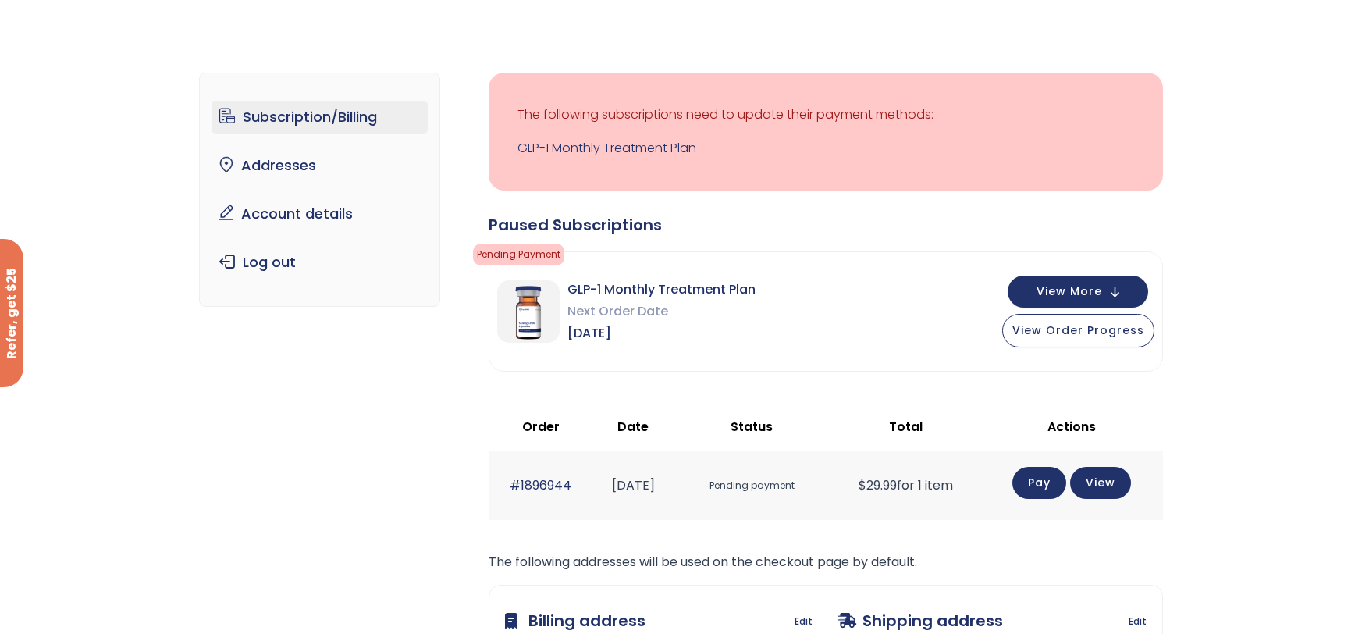
scroll to position [58, 0]
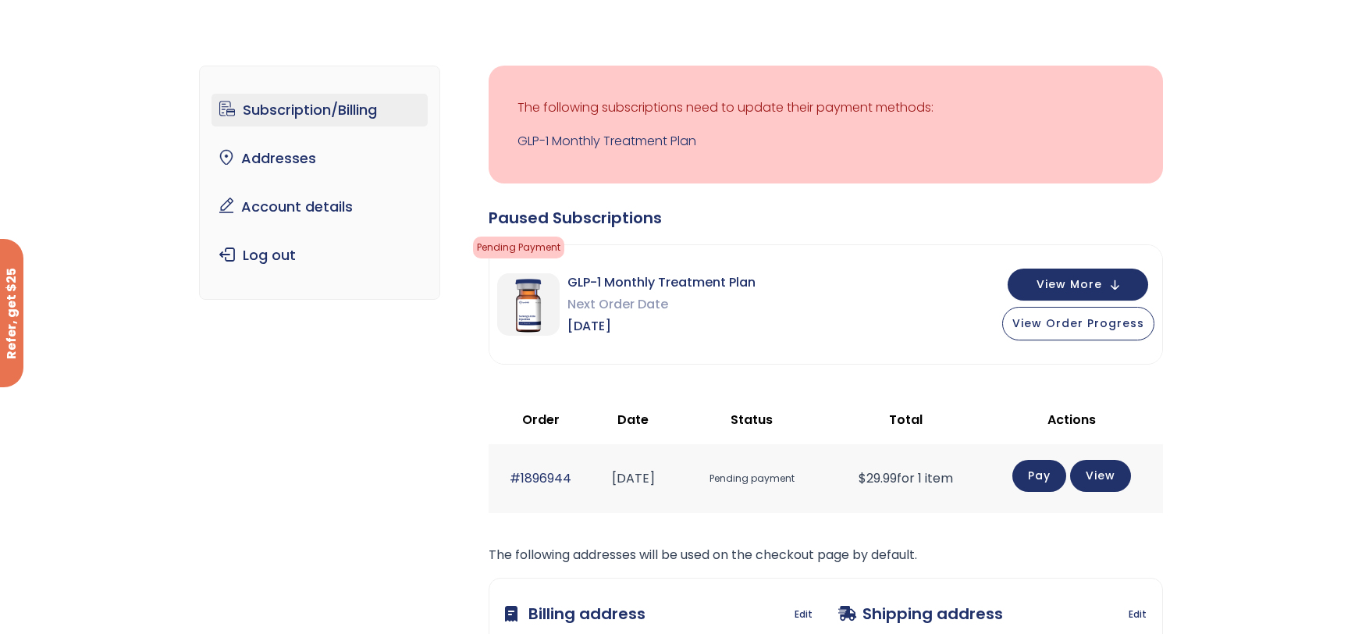
click at [547, 295] on img at bounding box center [528, 304] width 62 height 62
click at [643, 308] on span "Next Order Date" at bounding box center [662, 305] width 188 height 22
click at [624, 107] on p "The following subscriptions need to update their payment methods:" at bounding box center [826, 108] width 617 height 22
click at [661, 137] on link "GLP-1 Monthly Treatment Plan" at bounding box center [826, 141] width 617 height 22
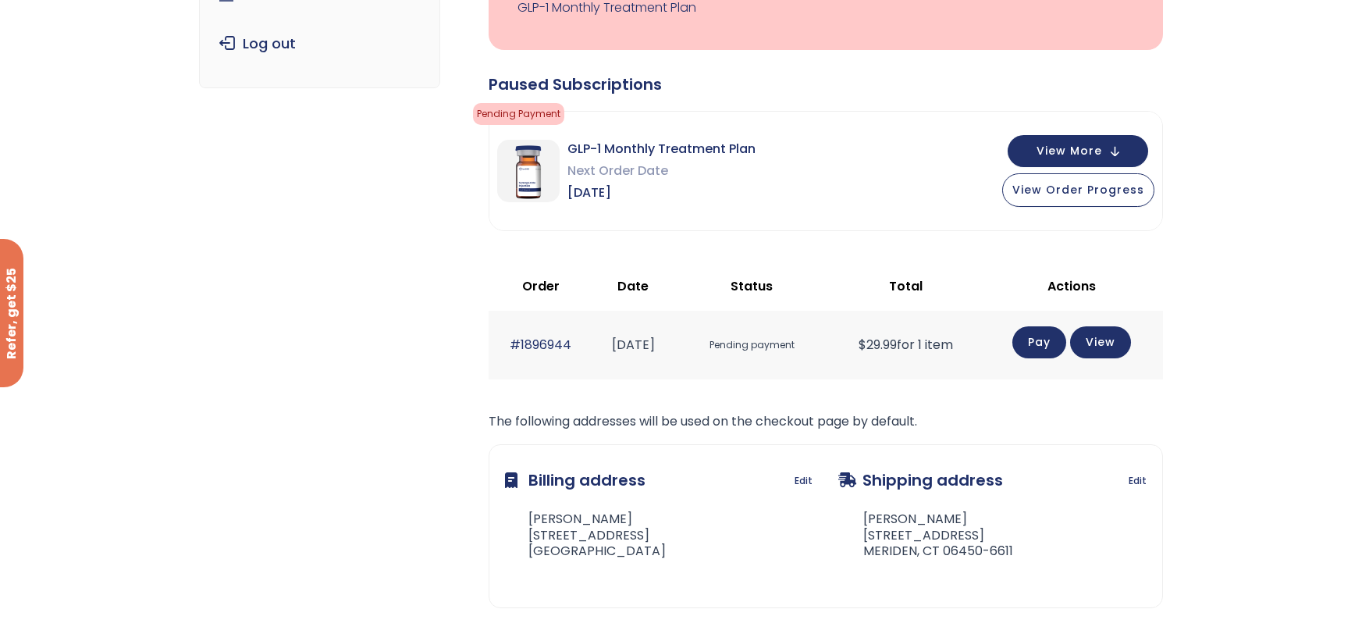
scroll to position [281, 0]
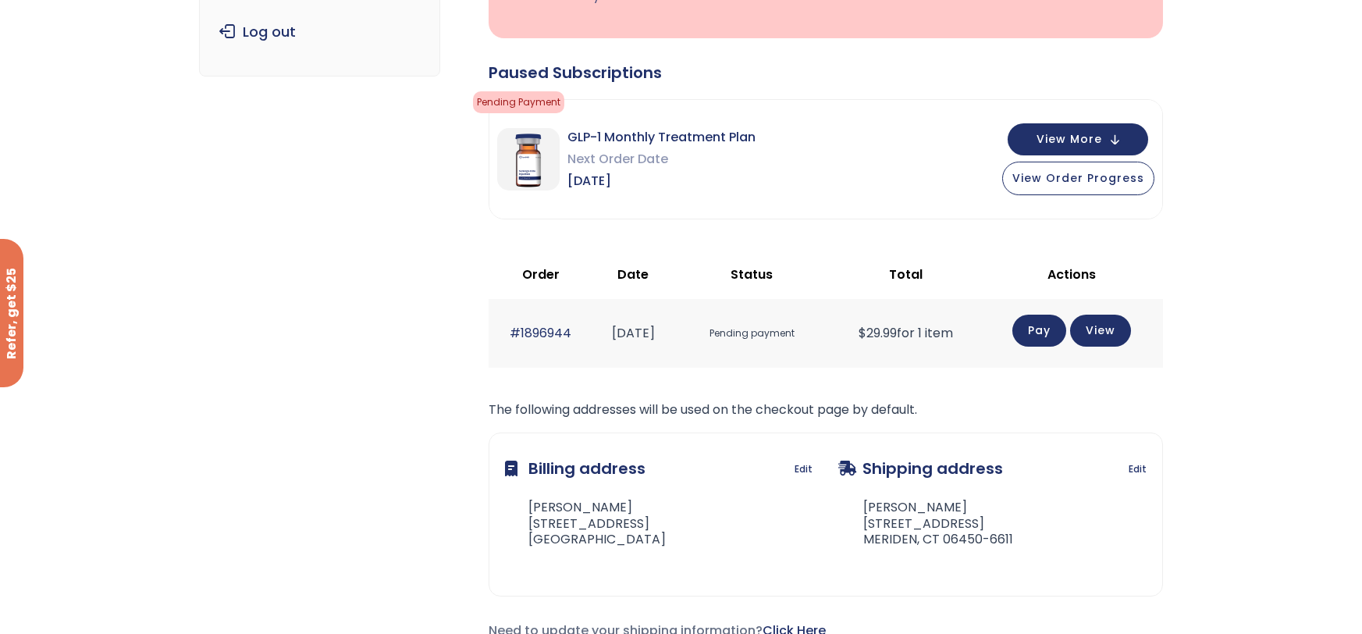
click at [1067, 319] on link "Pay" at bounding box center [1040, 331] width 54 height 32
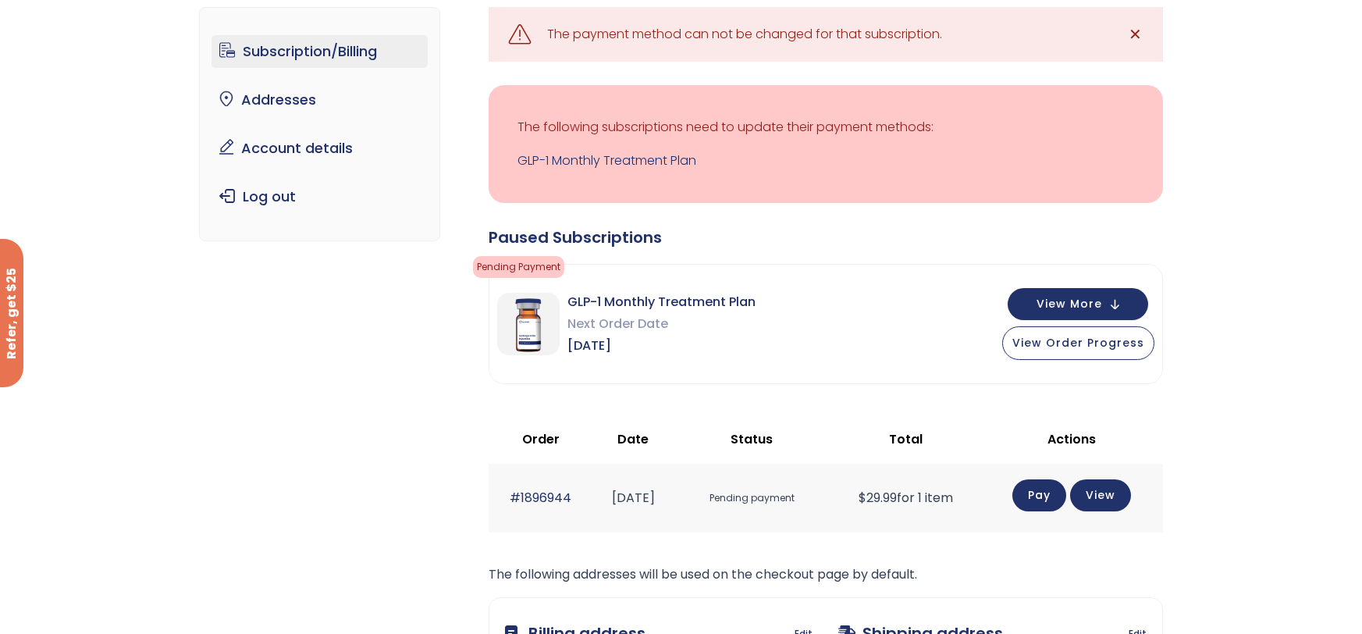
scroll to position [120, 0]
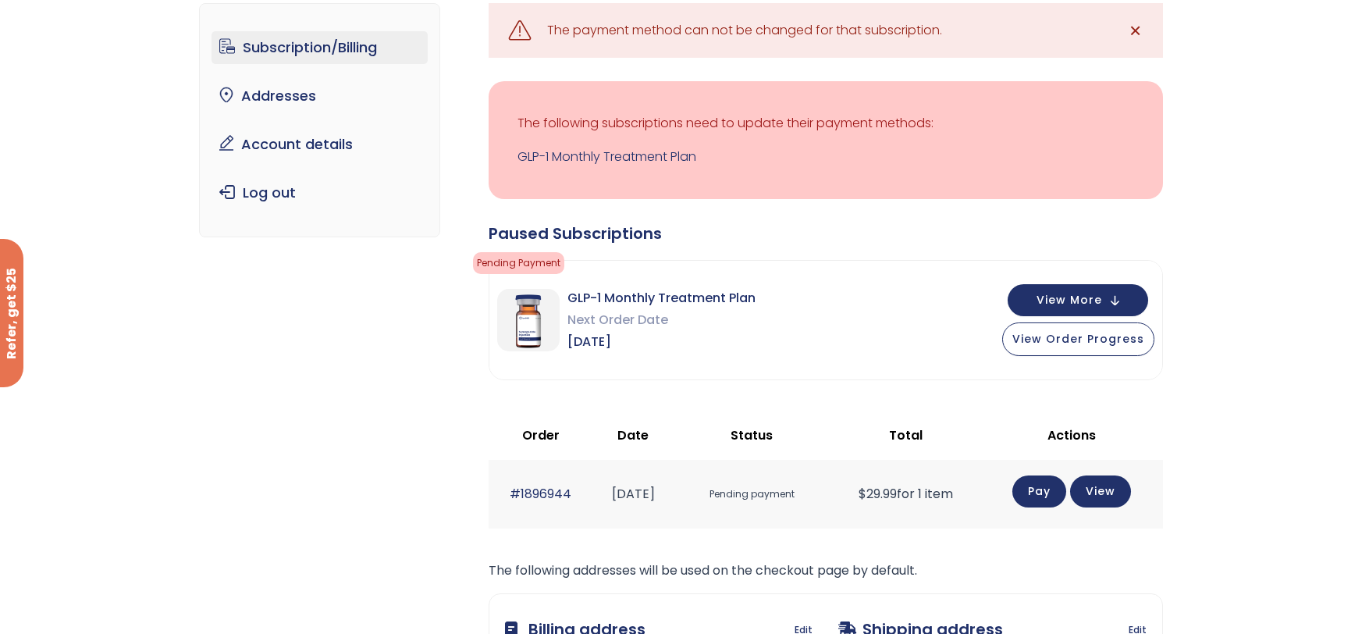
click at [1137, 26] on span "✕" at bounding box center [1135, 31] width 13 height 22
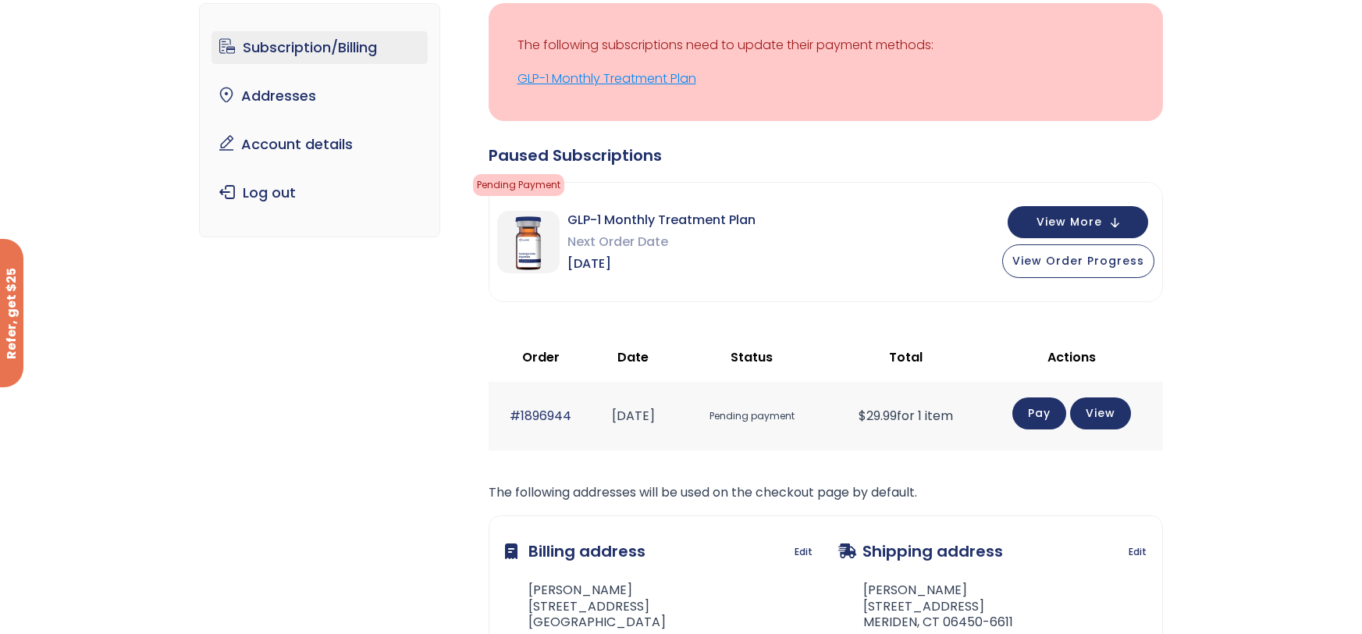
click at [948, 89] on link "GLP-1 Monthly Treatment Plan" at bounding box center [826, 79] width 617 height 22
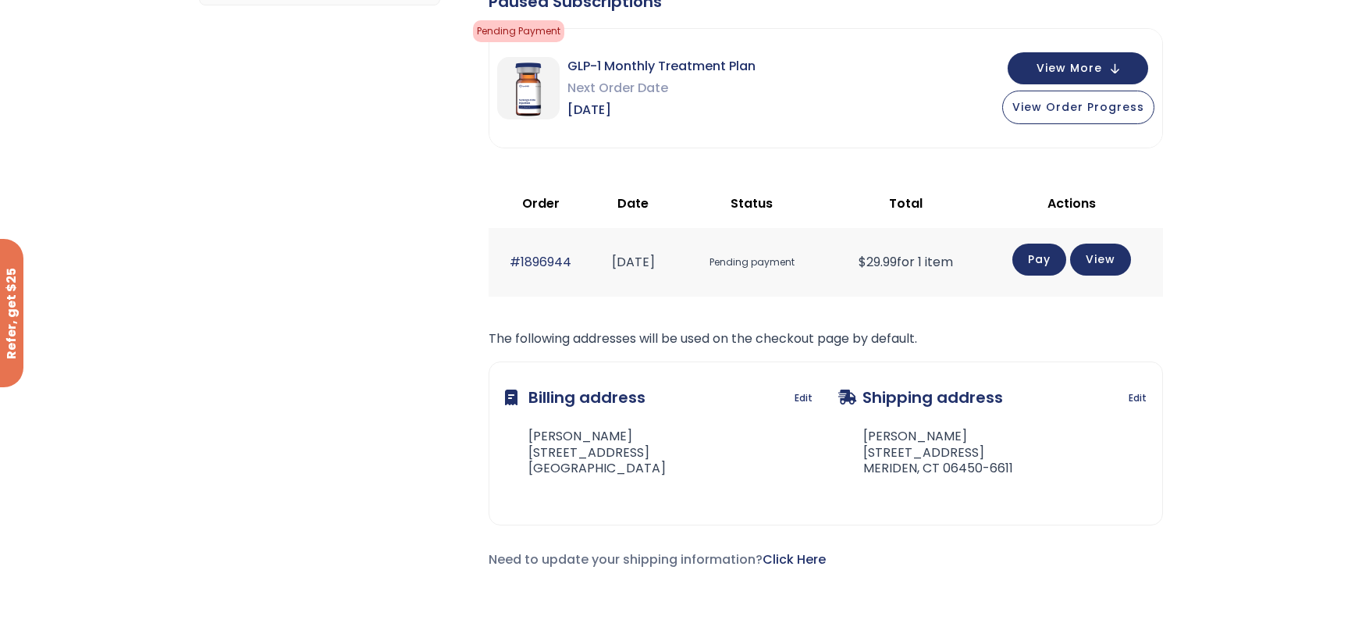
scroll to position [351, 0]
click at [1039, 264] on link "Pay" at bounding box center [1040, 260] width 54 height 32
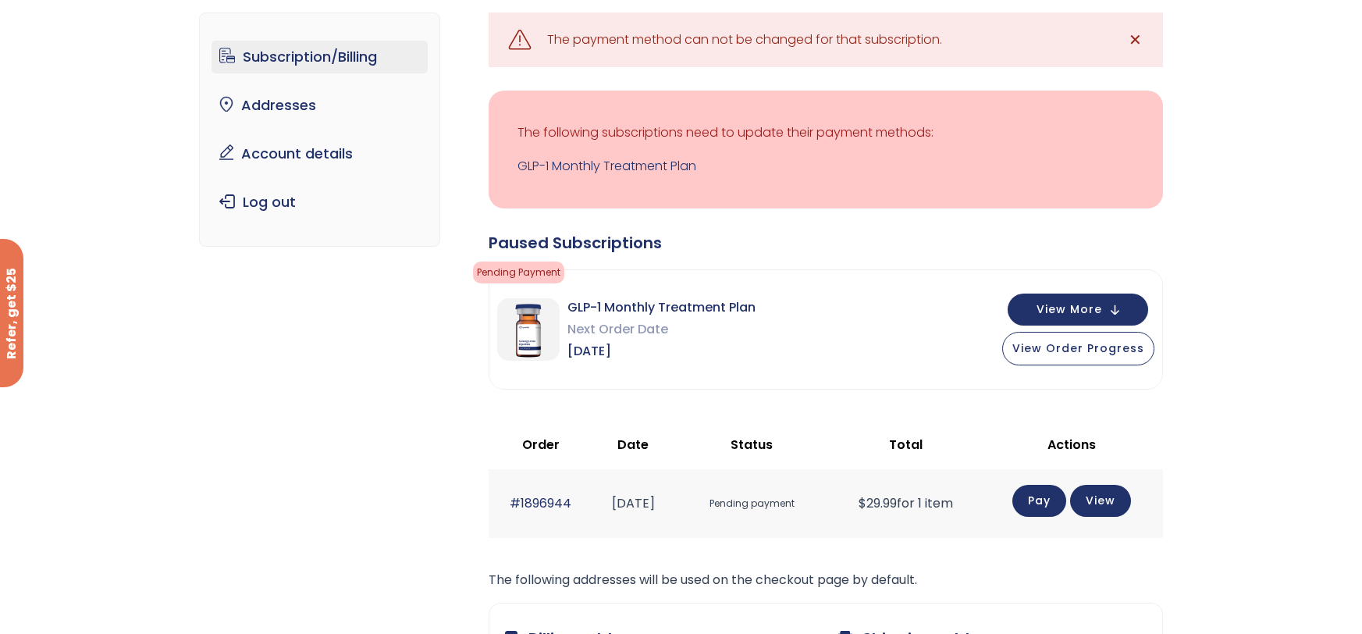
scroll to position [116, 0]
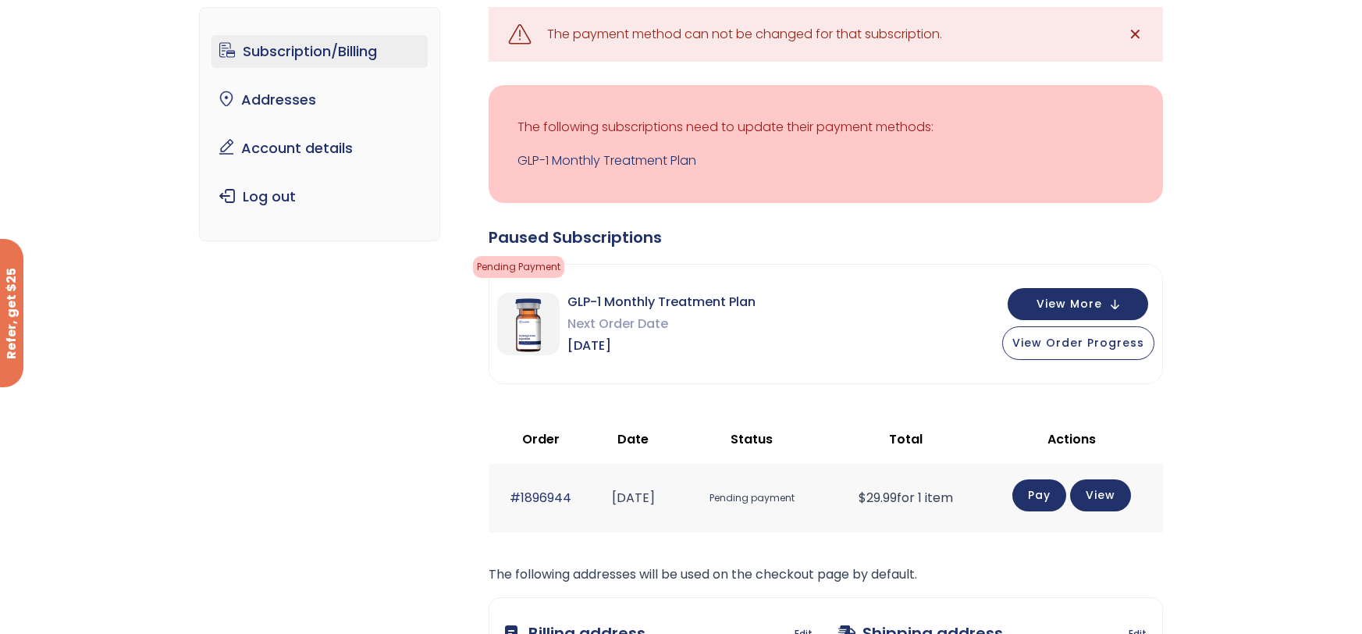
click at [772, 128] on p "The following subscriptions need to update their payment methods:" at bounding box center [826, 127] width 617 height 22
click at [508, 263] on span "Pending Payment" at bounding box center [518, 267] width 91 height 22
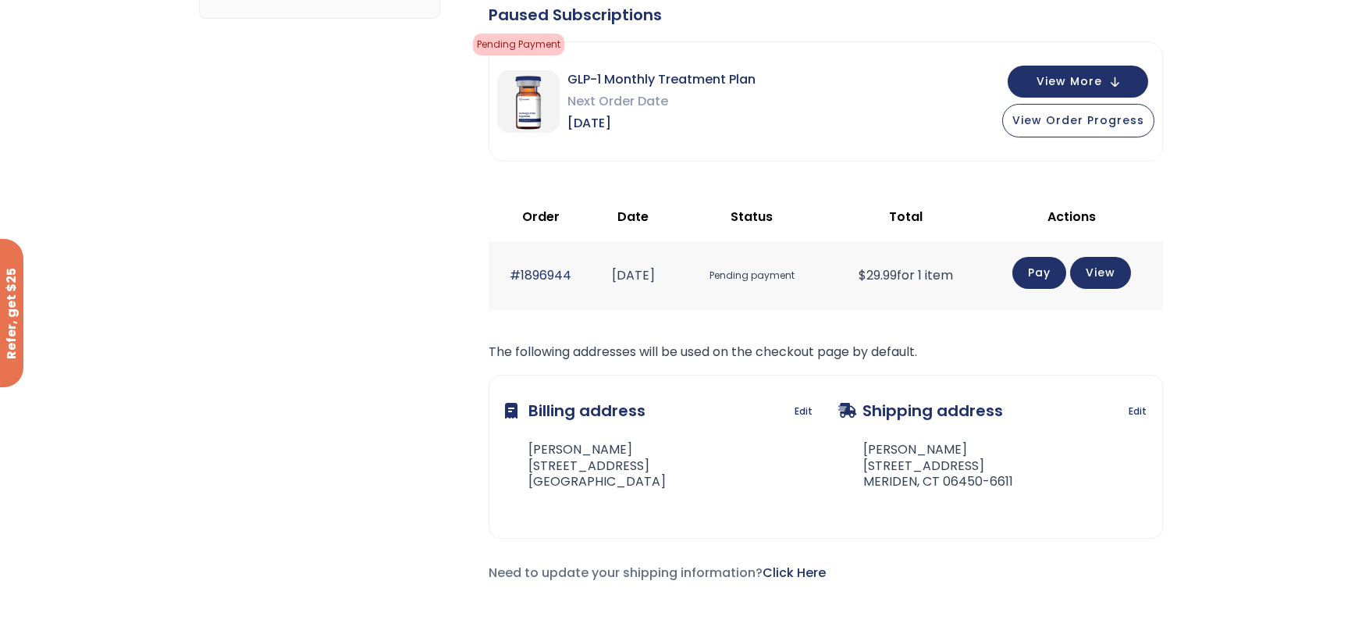
scroll to position [340, 0]
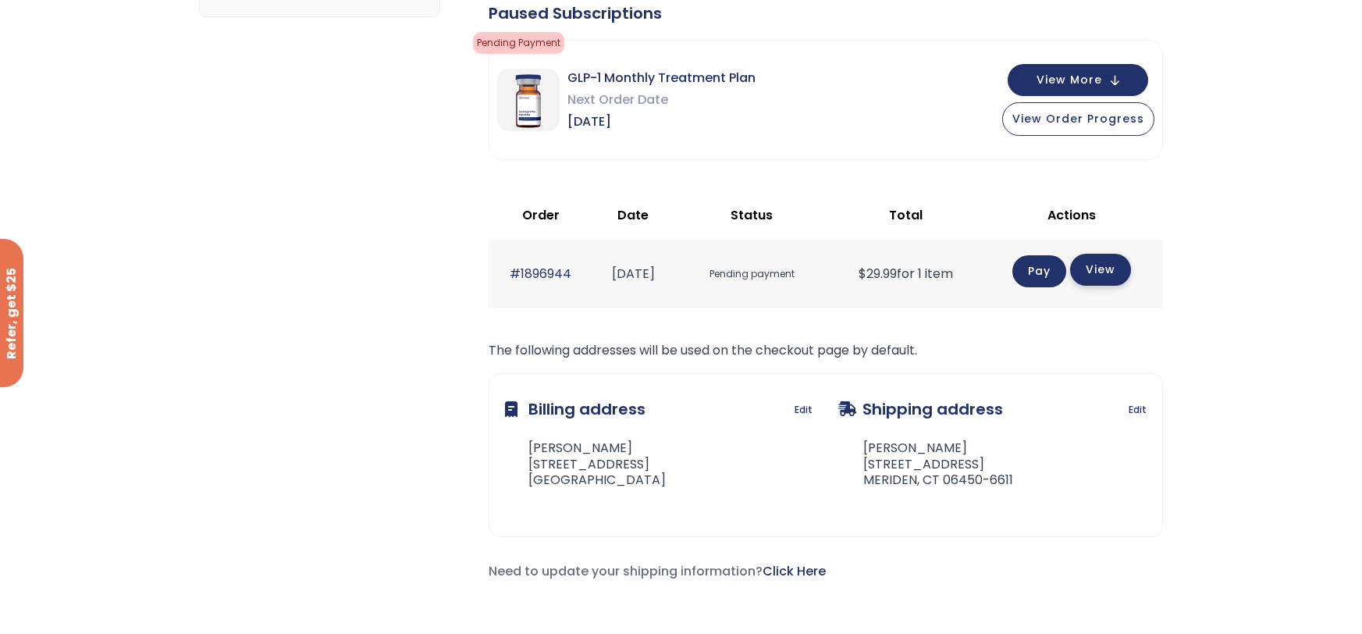
click at [1127, 262] on link "View" at bounding box center [1100, 270] width 61 height 32
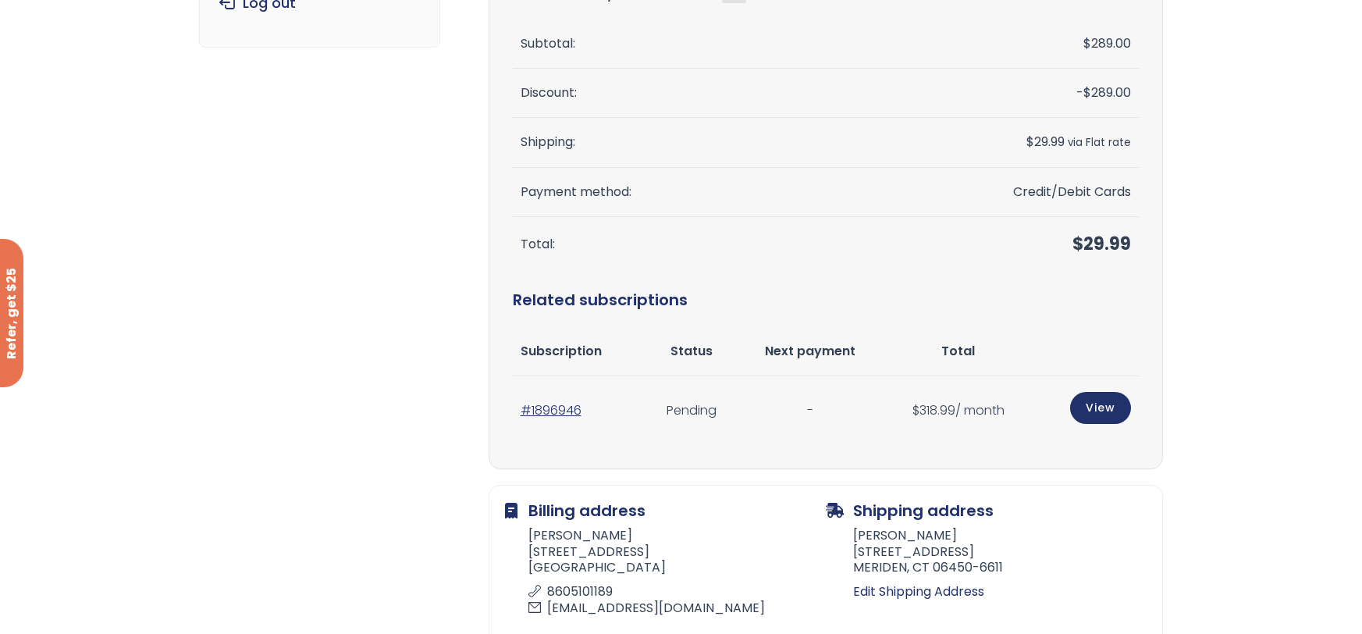
scroll to position [296, 0]
click at [1085, 397] on link "View" at bounding box center [1100, 405] width 61 height 32
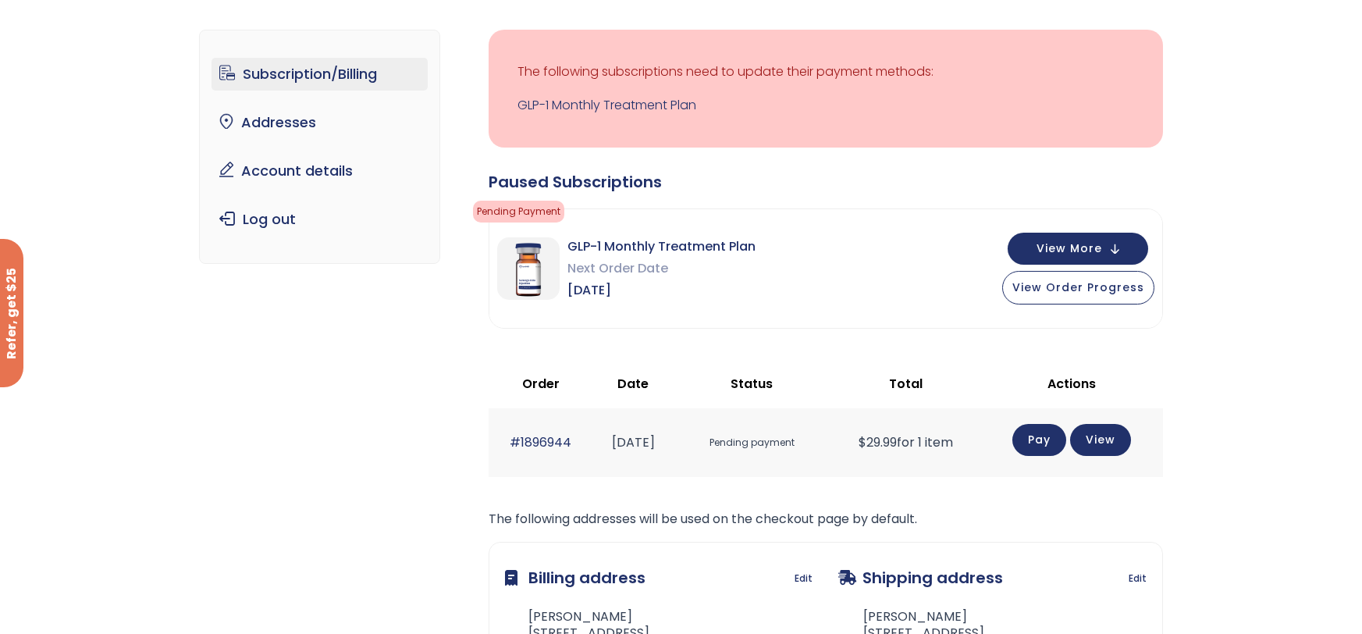
scroll to position [96, 0]
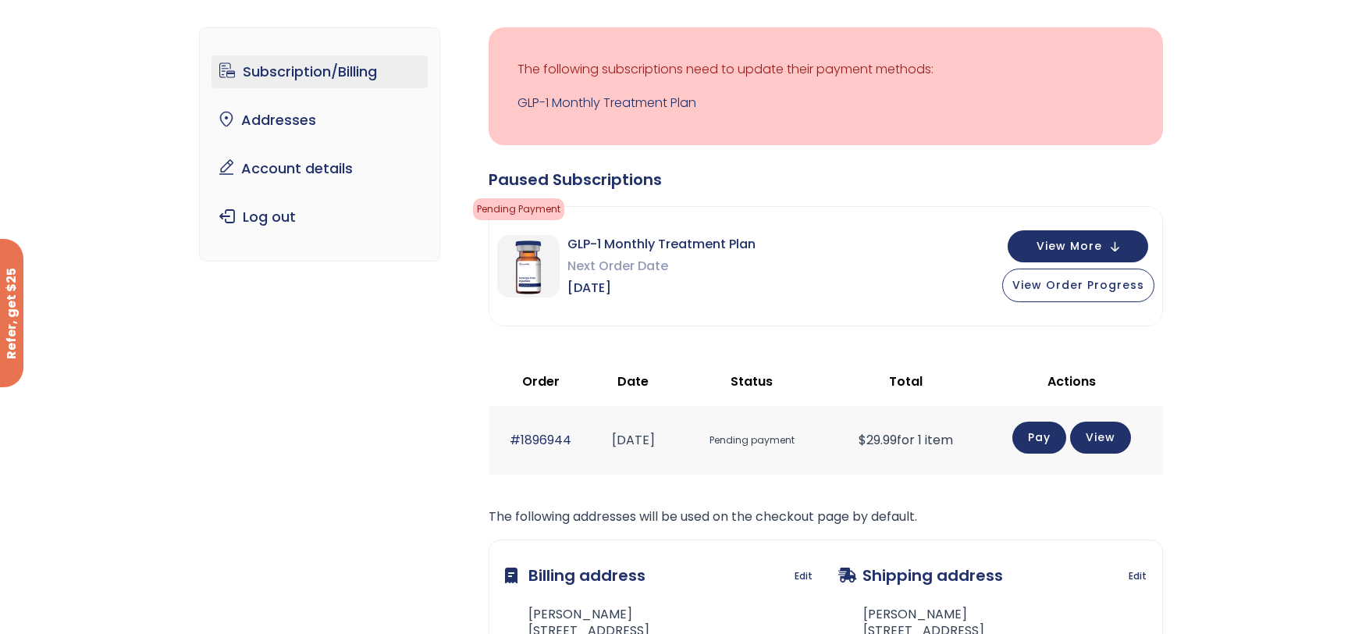
click at [1043, 436] on link "Pay" at bounding box center [1040, 438] width 54 height 32
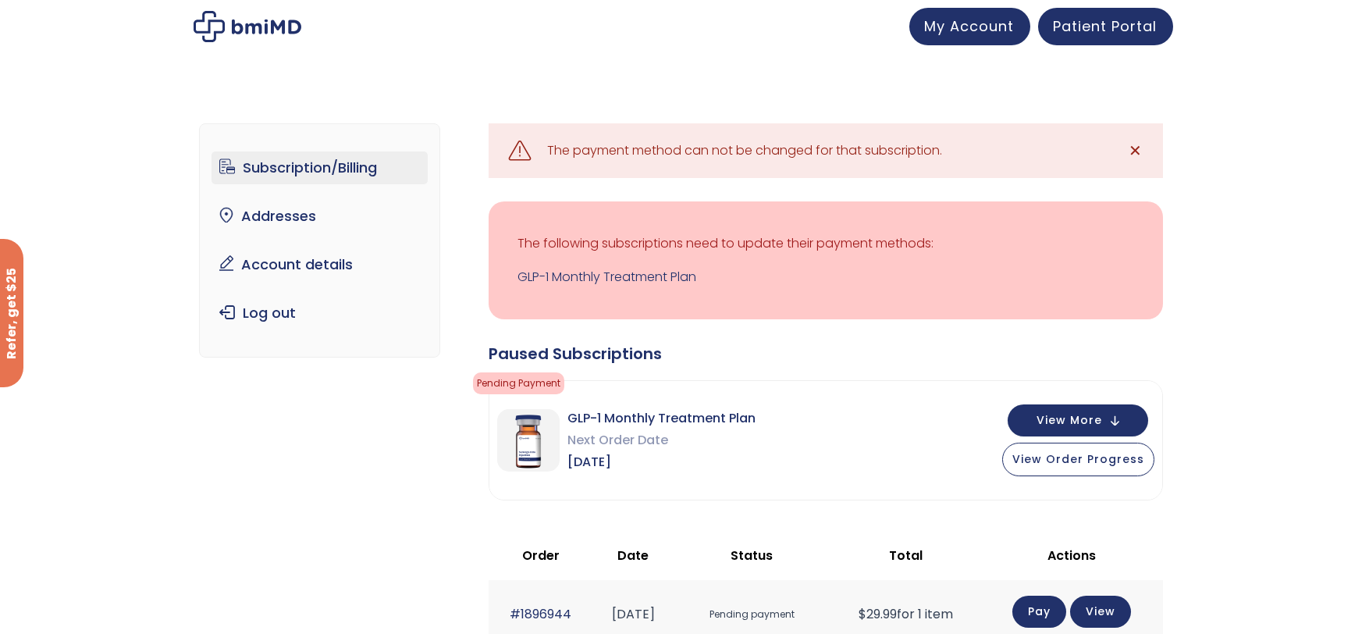
click at [505, 389] on span "Pending Payment" at bounding box center [518, 383] width 91 height 22
click at [275, 216] on link "Addresses" at bounding box center [320, 216] width 216 height 33
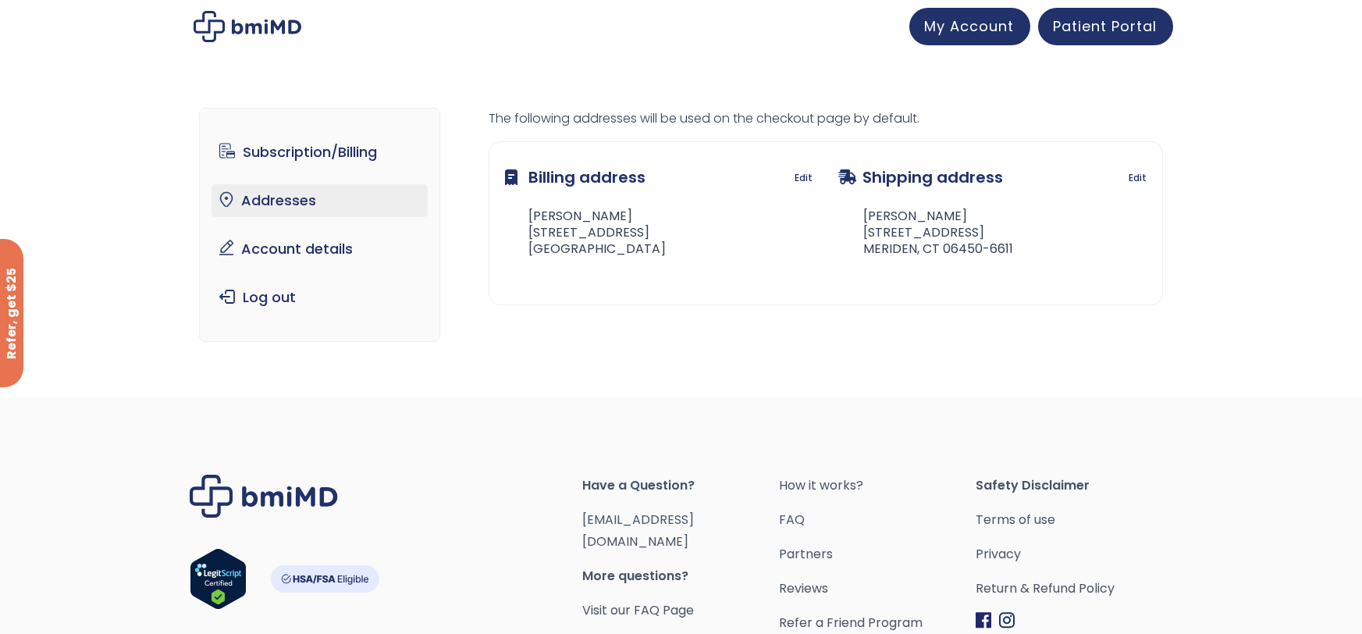
scroll to position [16, 0]
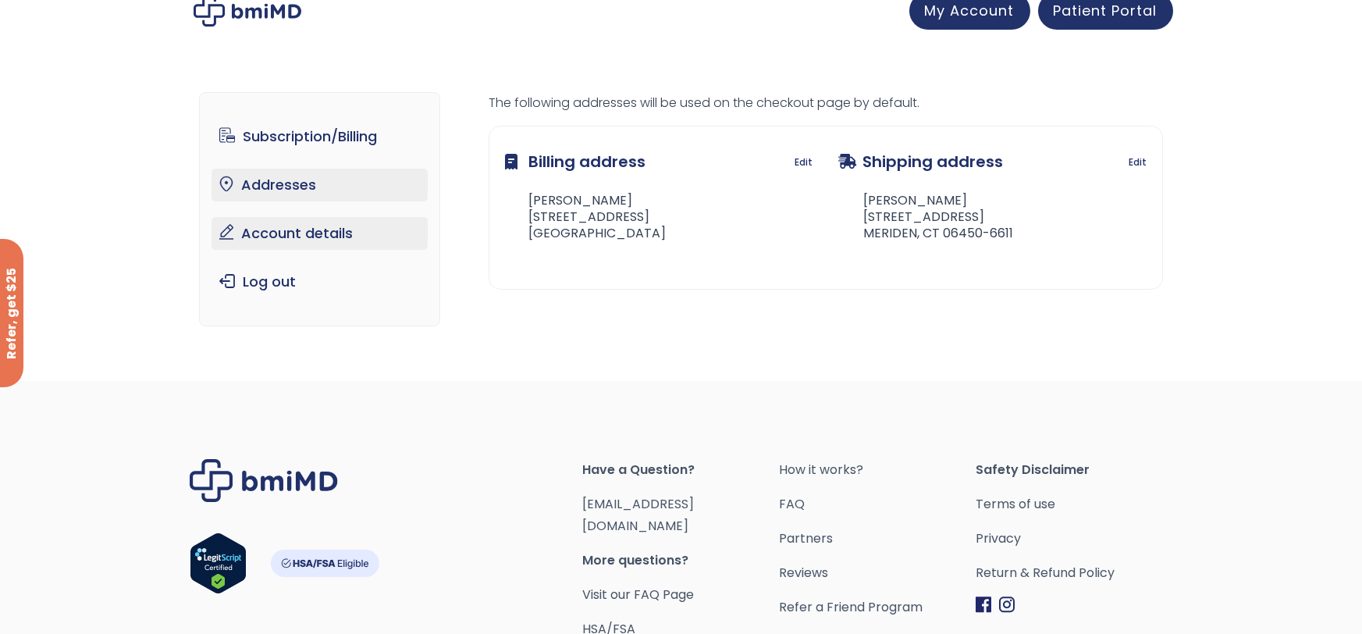
click at [384, 230] on link "Account details" at bounding box center [320, 233] width 216 height 33
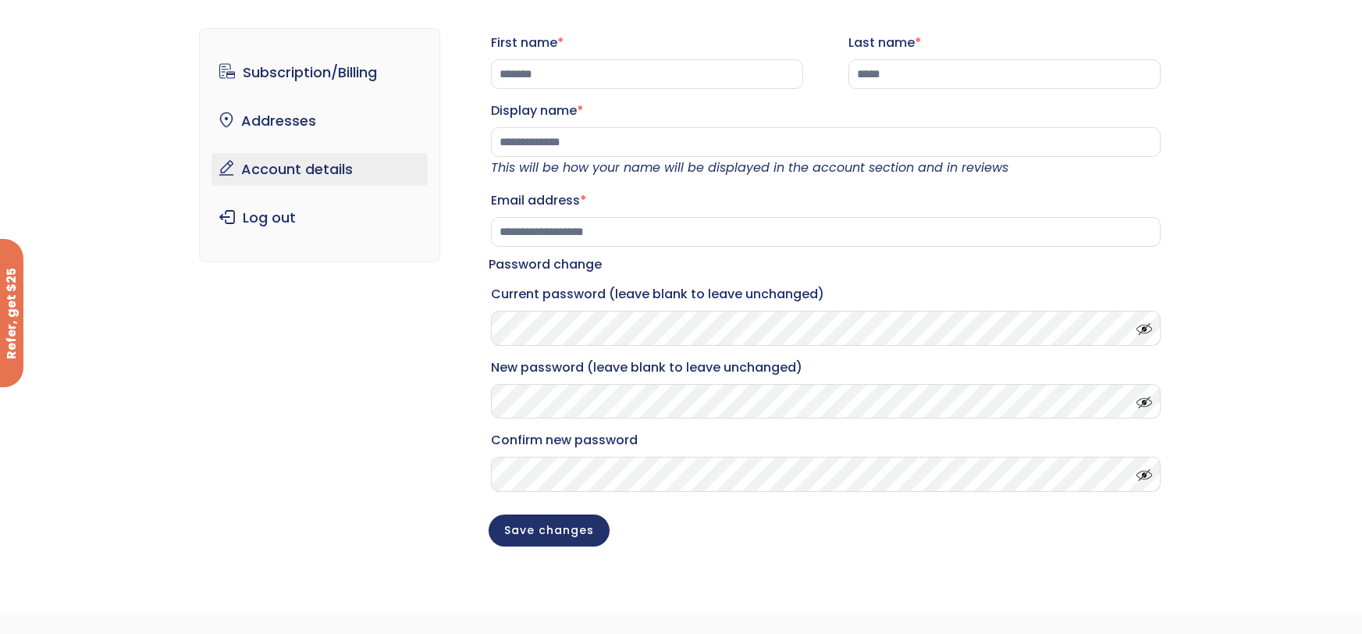
scroll to position [79, 0]
click at [406, 87] on link "Subscription/Billing" at bounding box center [320, 73] width 216 height 33
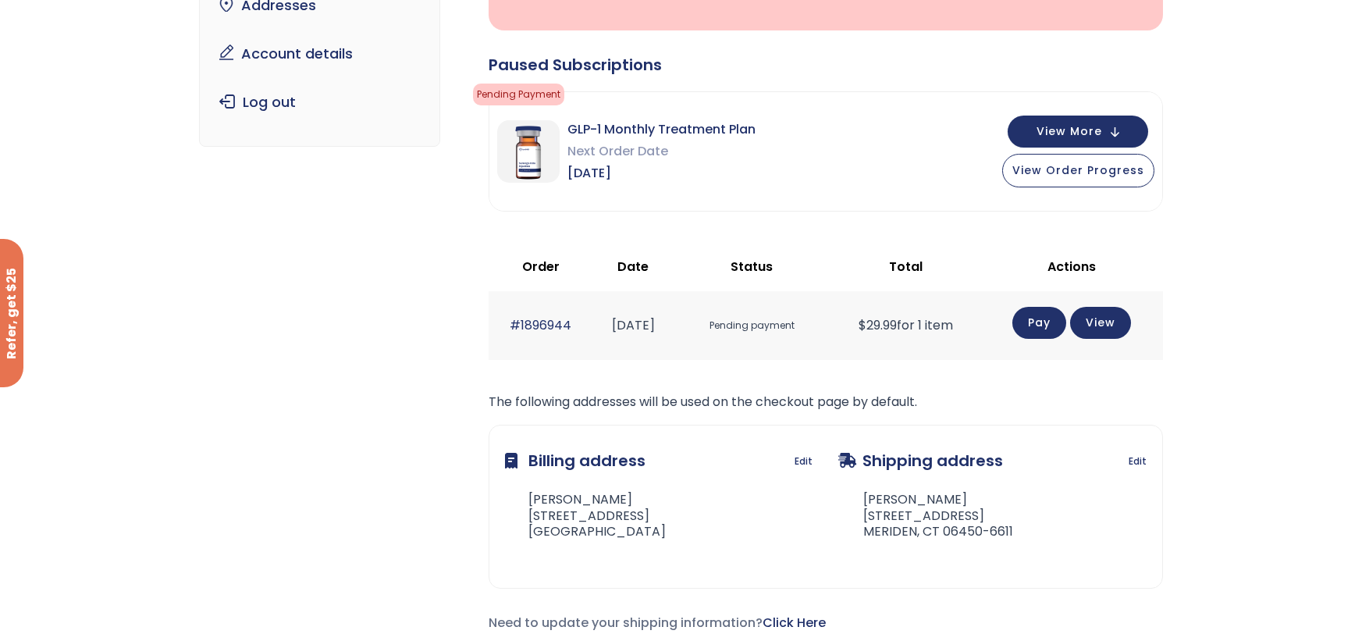
scroll to position [215, 0]
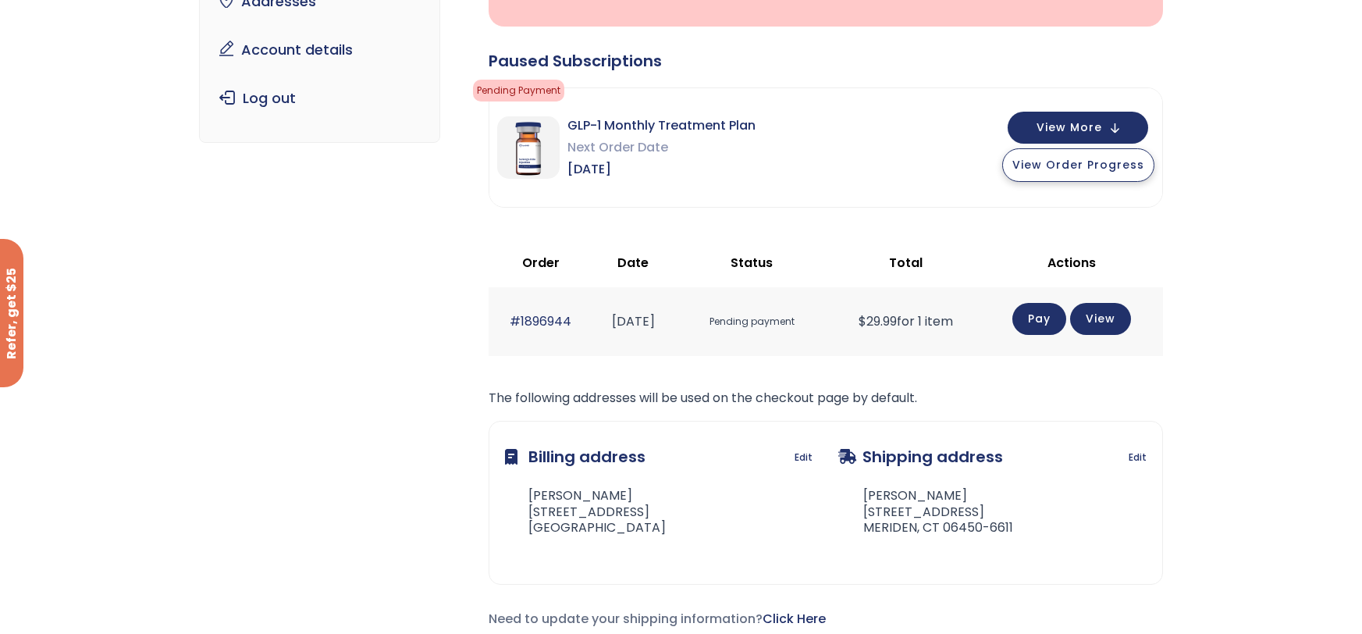
click at [1022, 180] on button "View Order Progress" at bounding box center [1079, 165] width 152 height 34
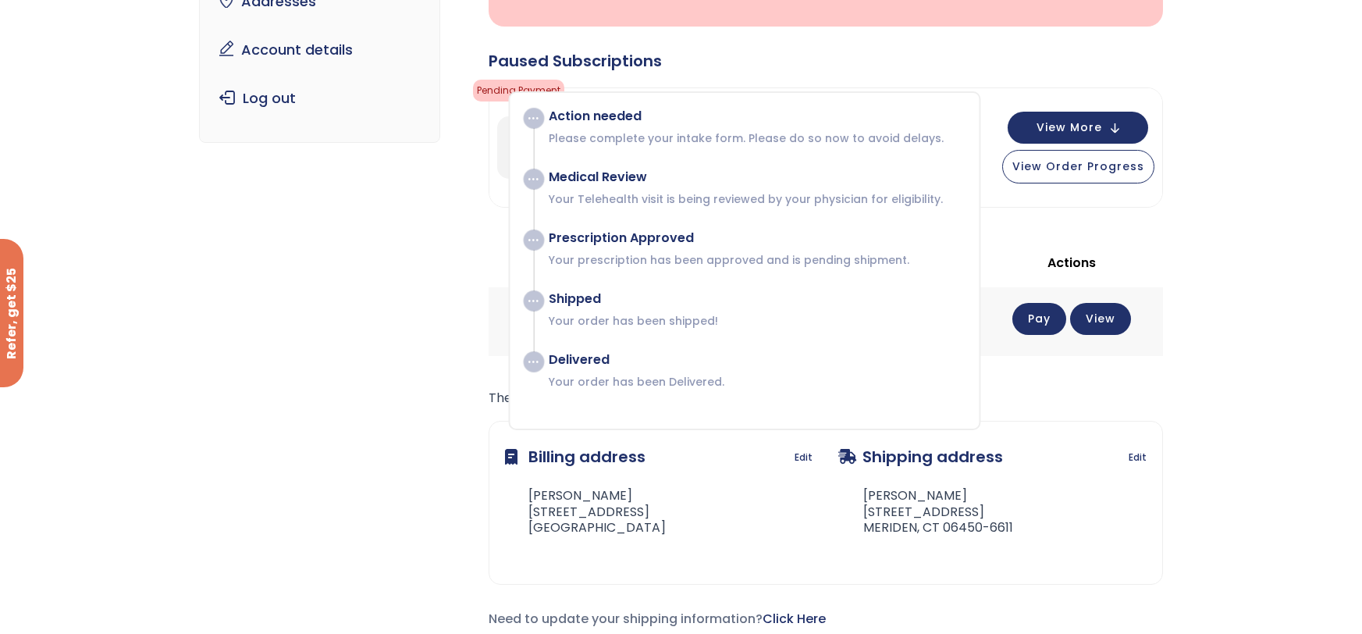
click at [346, 361] on div "Subscription/Billing bmiRewards Addresses Account details Submit a Review Log o…" at bounding box center [681, 275] width 964 height 796
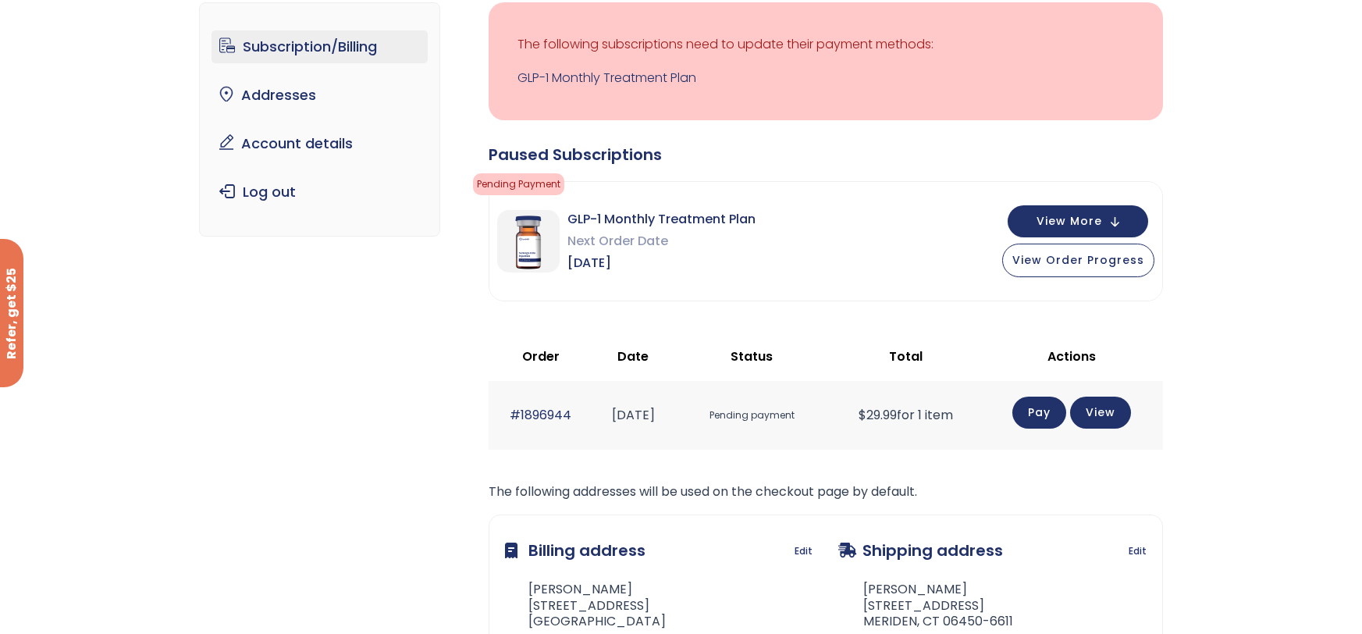
scroll to position [144, 0]
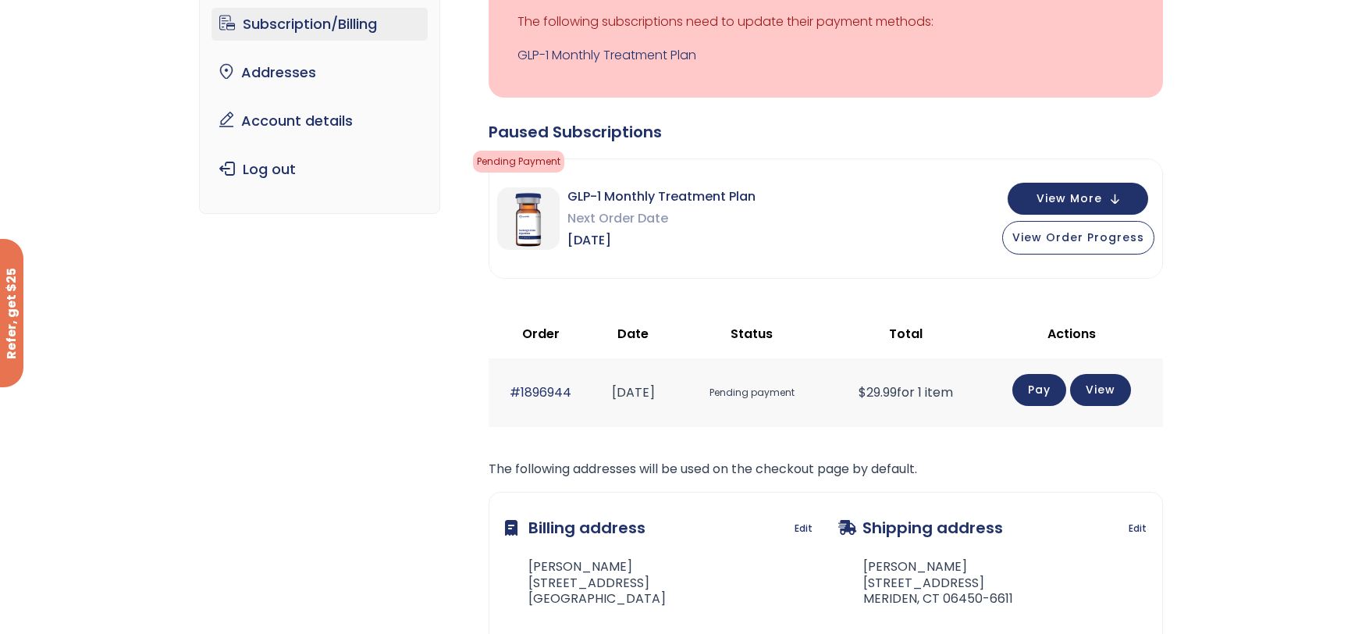
click at [547, 162] on span "Pending Payment" at bounding box center [518, 162] width 91 height 22
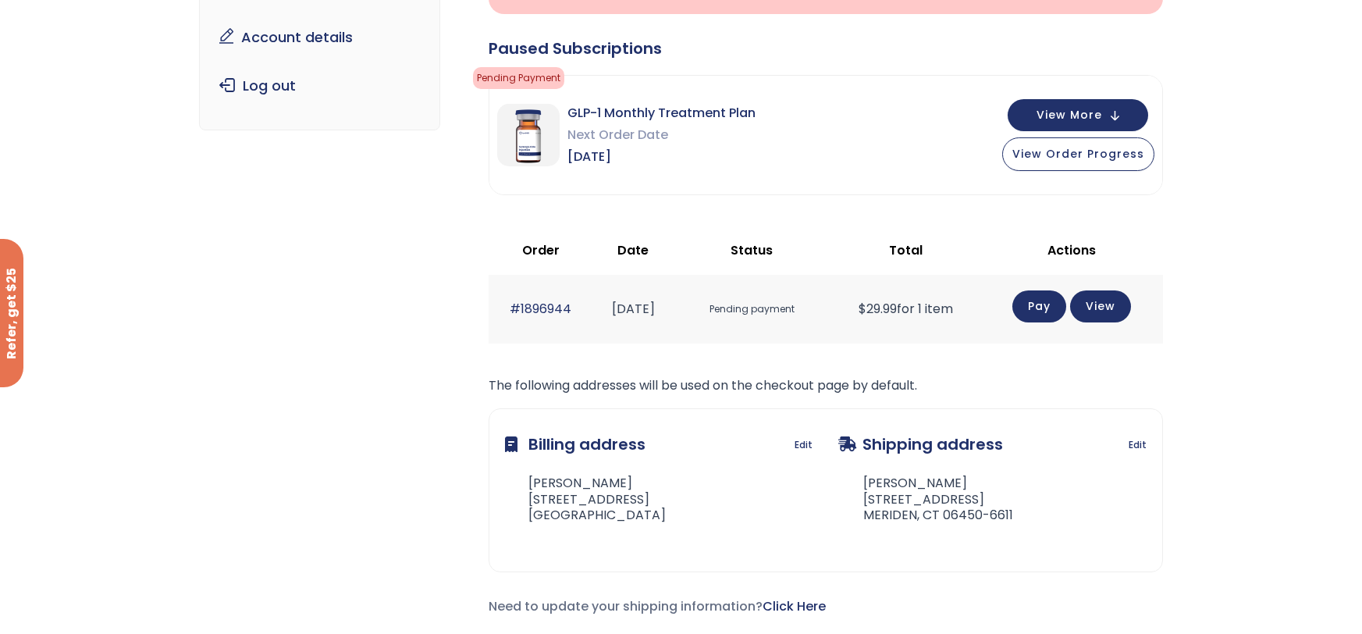
scroll to position [232, 0]
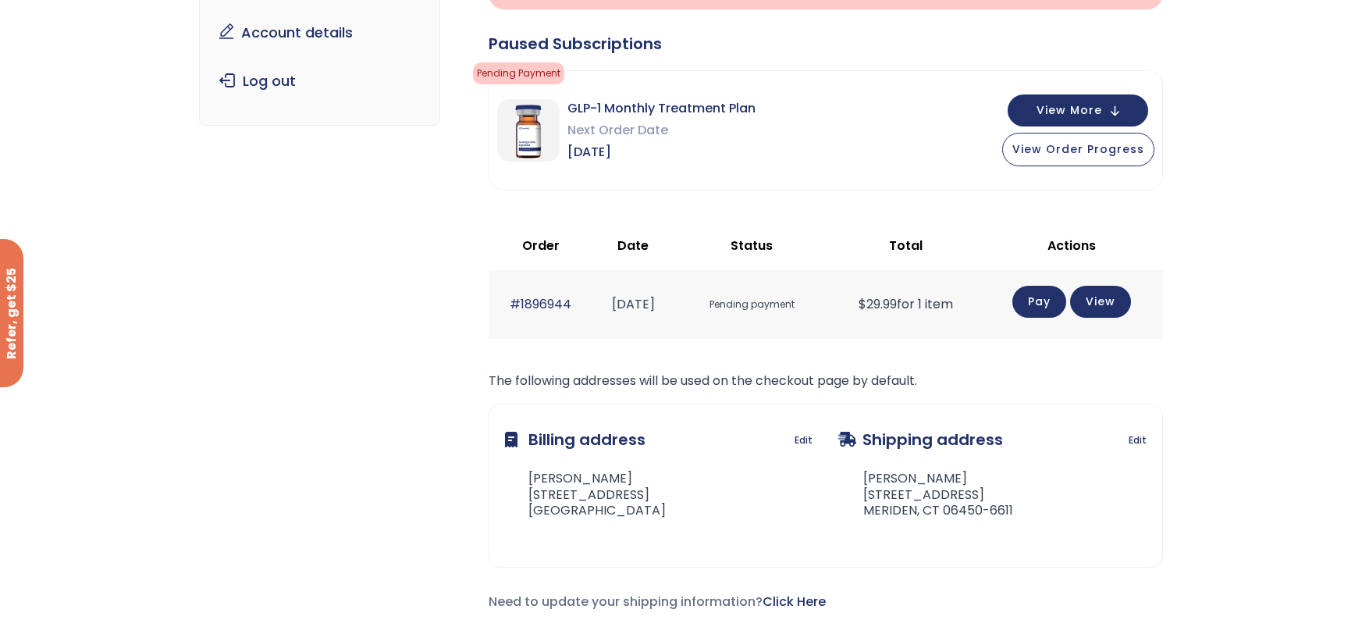
click at [1044, 298] on link "Pay" at bounding box center [1040, 302] width 54 height 32
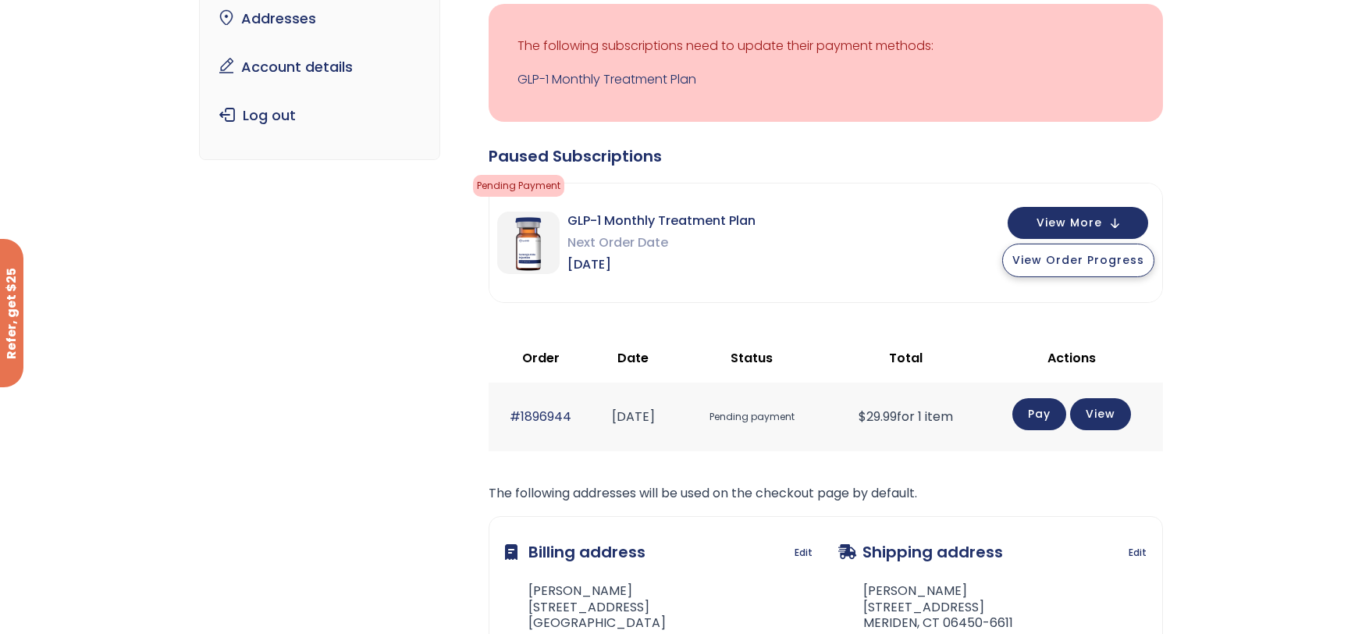
scroll to position [196, 0]
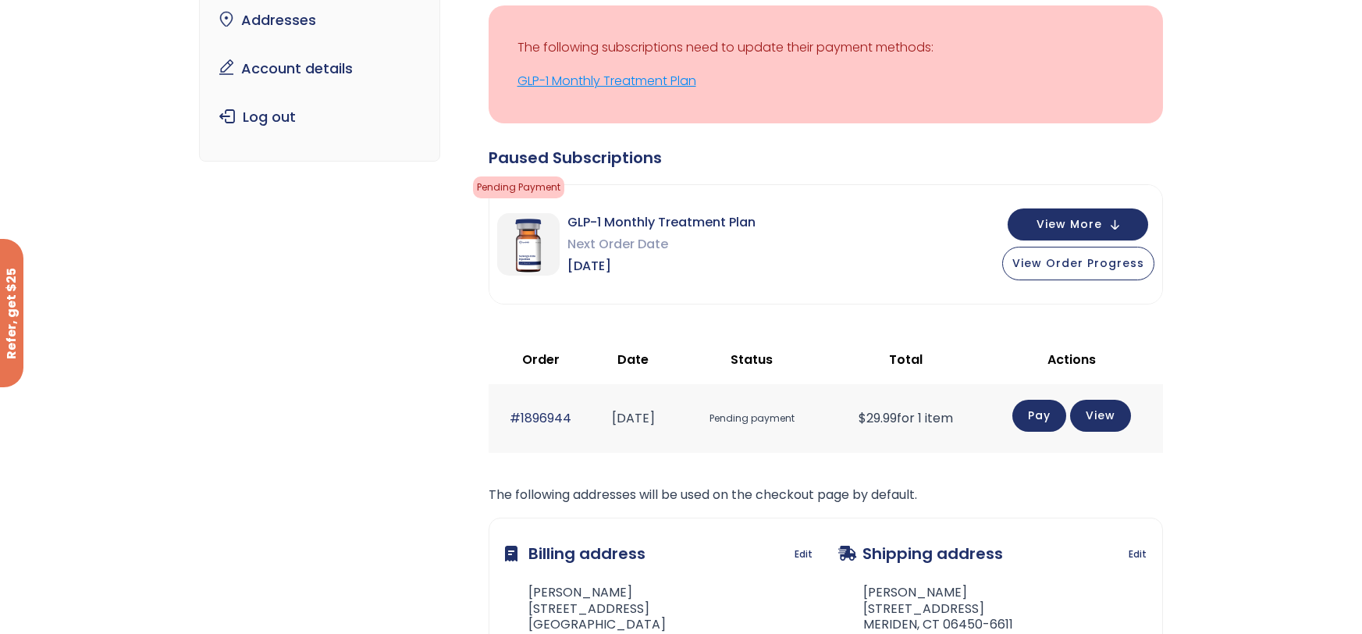
click at [636, 84] on link "GLP-1 Monthly Treatment Plan" at bounding box center [826, 81] width 617 height 22
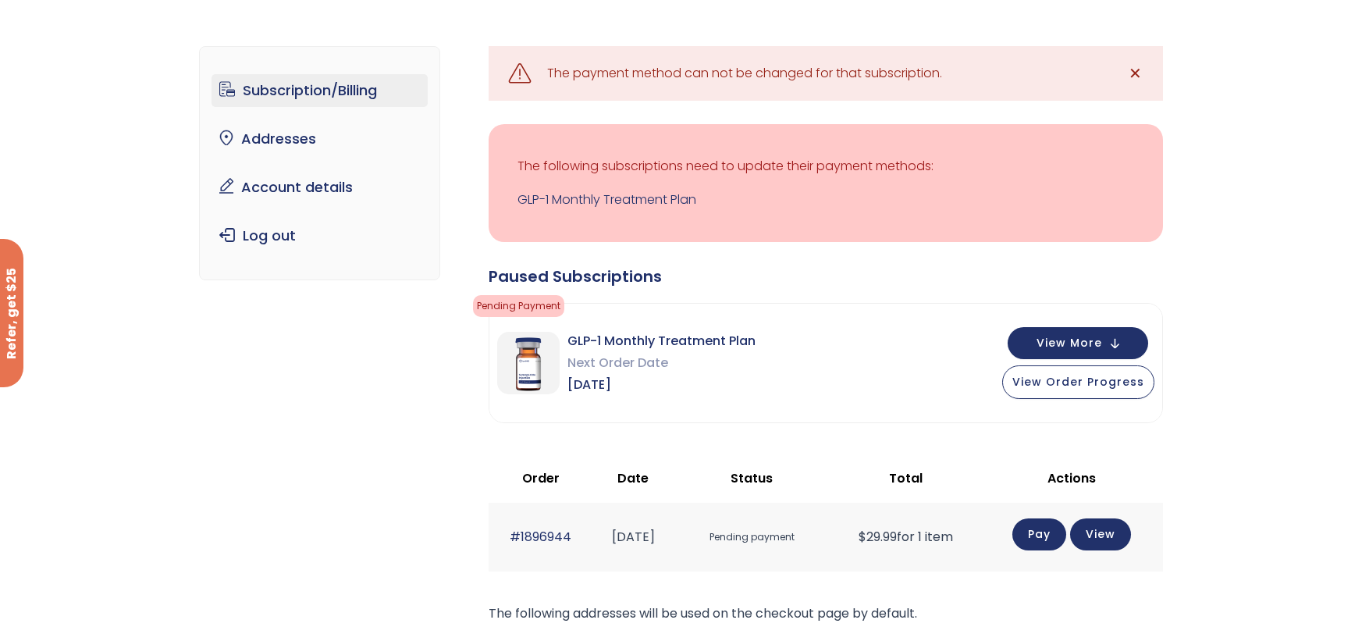
scroll to position [77, 0]
click at [637, 173] on p "The following subscriptions need to update their payment methods:" at bounding box center [826, 166] width 617 height 22
click at [630, 162] on p "The following subscriptions need to update their payment methods:" at bounding box center [826, 166] width 617 height 22
click at [643, 194] on link "GLP-1 Monthly Treatment Plan" at bounding box center [826, 200] width 617 height 22
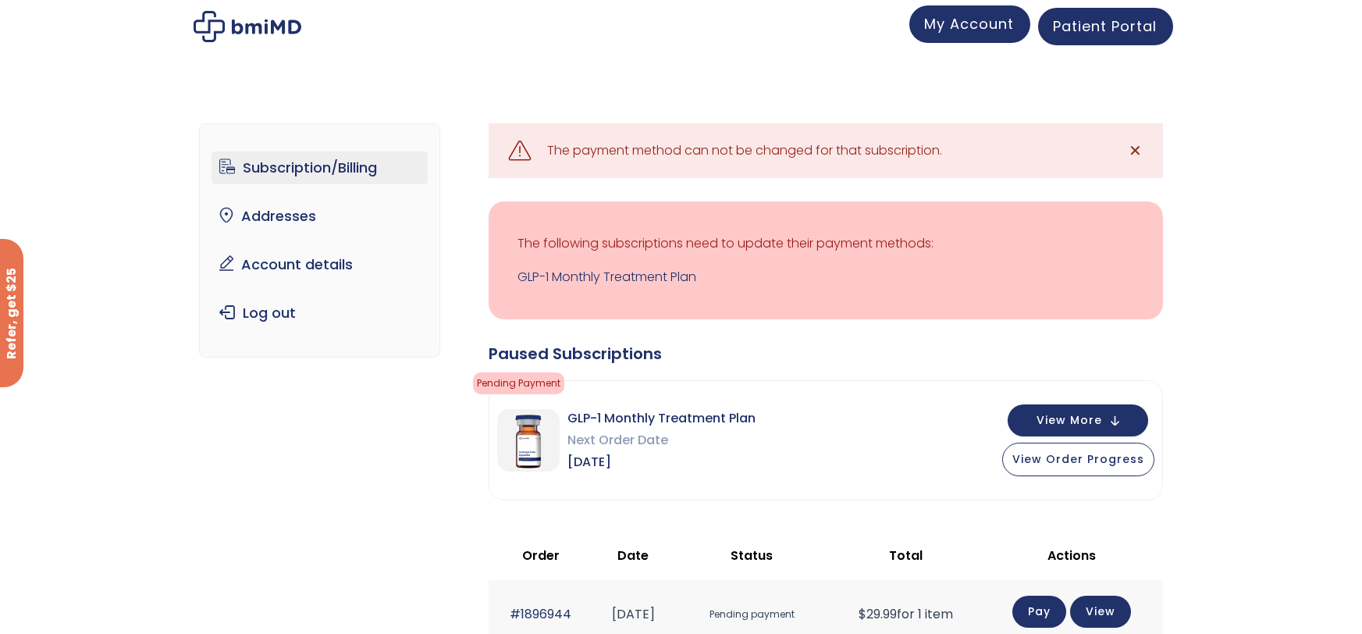
click at [953, 27] on span "My Account" at bounding box center [970, 24] width 90 height 20
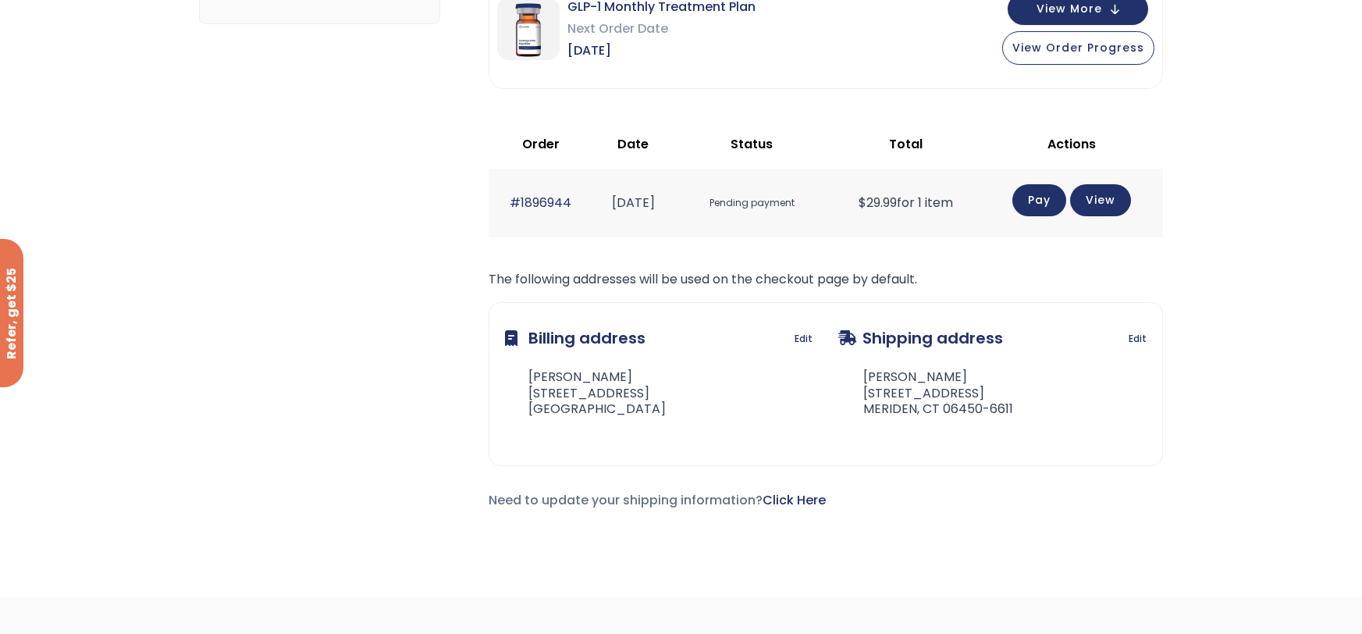
scroll to position [334, 0]
click at [1098, 210] on link "View" at bounding box center [1100, 198] width 61 height 32
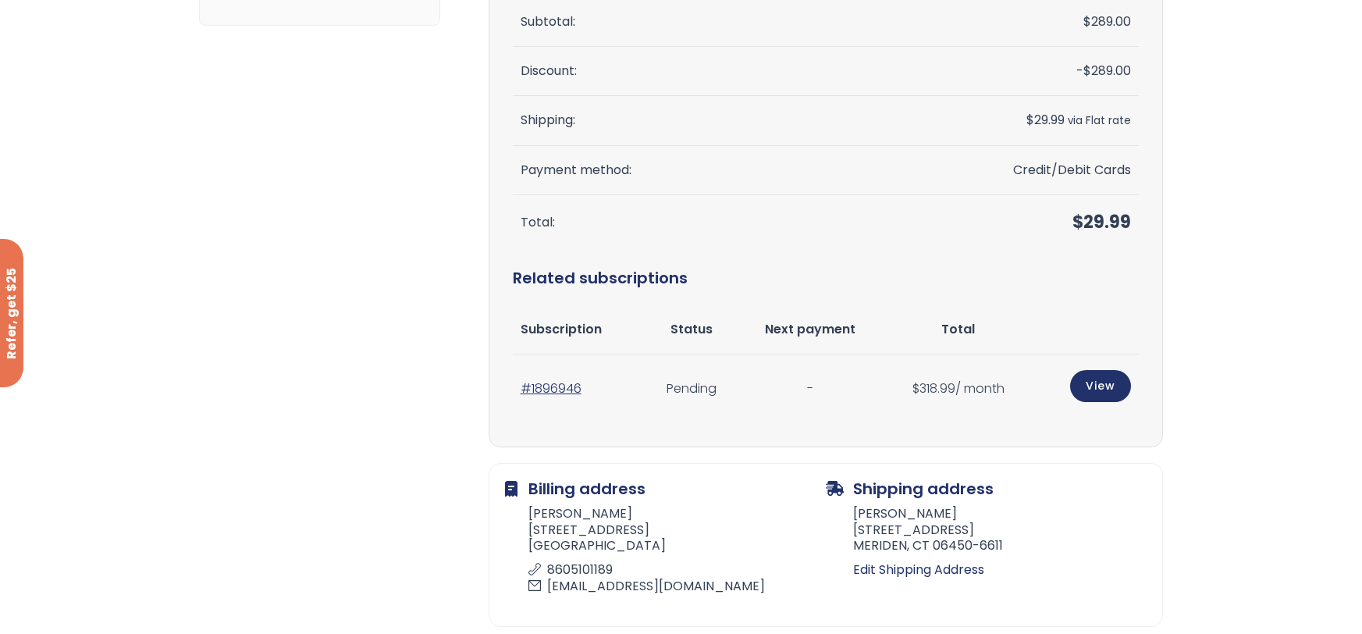
scroll to position [315, 0]
click at [554, 386] on link "#1896946" at bounding box center [551, 390] width 61 height 18
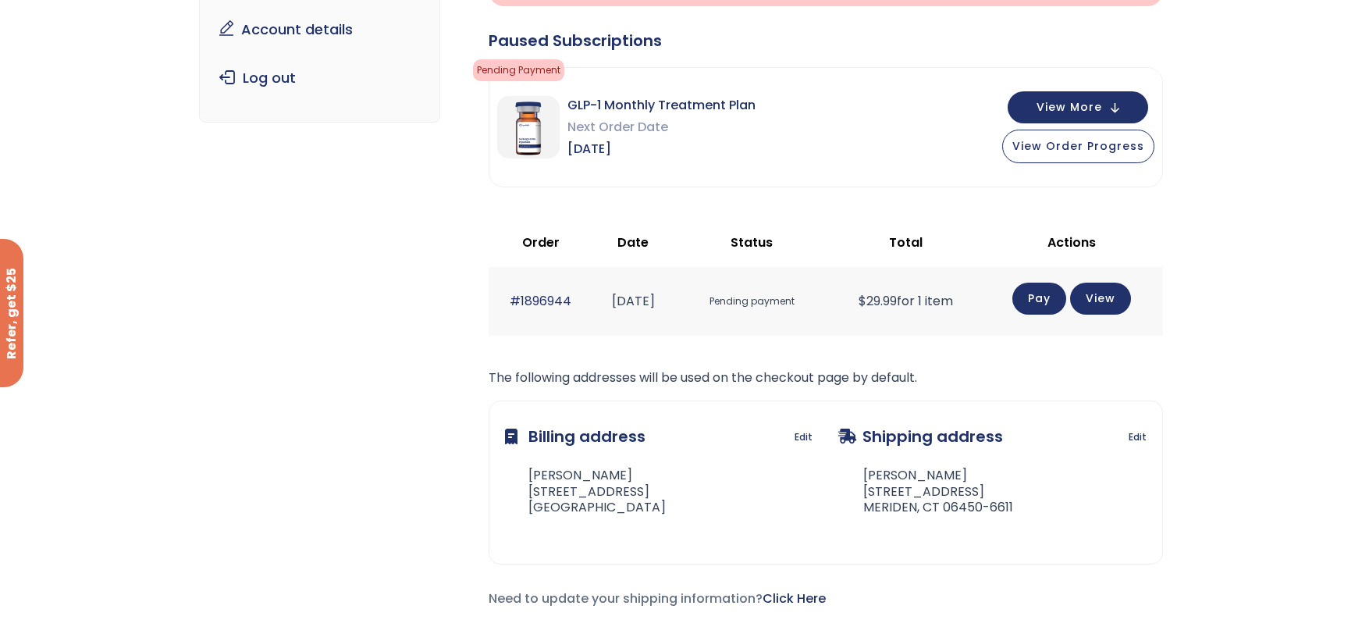
scroll to position [233, 0]
click at [1111, 293] on link "View" at bounding box center [1100, 299] width 61 height 32
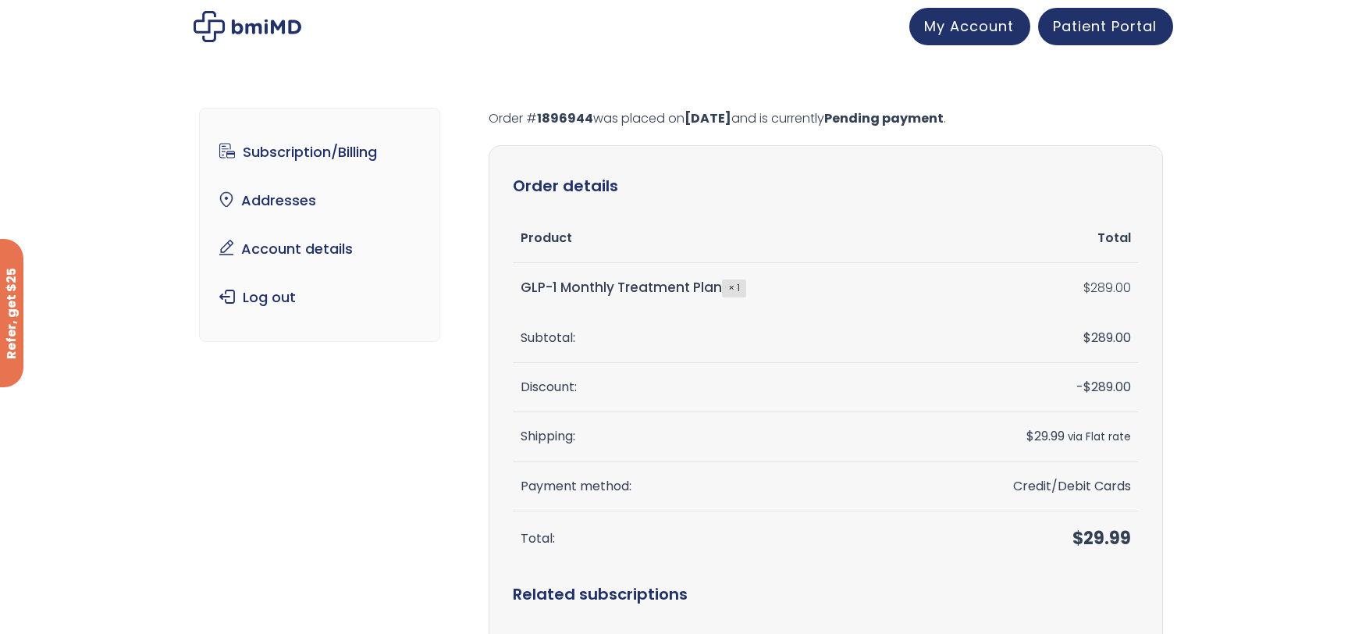
click at [1083, 485] on td "Credit/Debit Cards" at bounding box center [1027, 486] width 223 height 49
click at [1068, 488] on td "Credit/Debit Cards" at bounding box center [1027, 486] width 223 height 49
click at [1103, 440] on small "via Flat rate" at bounding box center [1099, 436] width 63 height 15
click at [1110, 391] on span "$ 289.00" at bounding box center [1108, 387] width 48 height 18
click at [1120, 191] on h2 "Order details" at bounding box center [826, 185] width 626 height 33
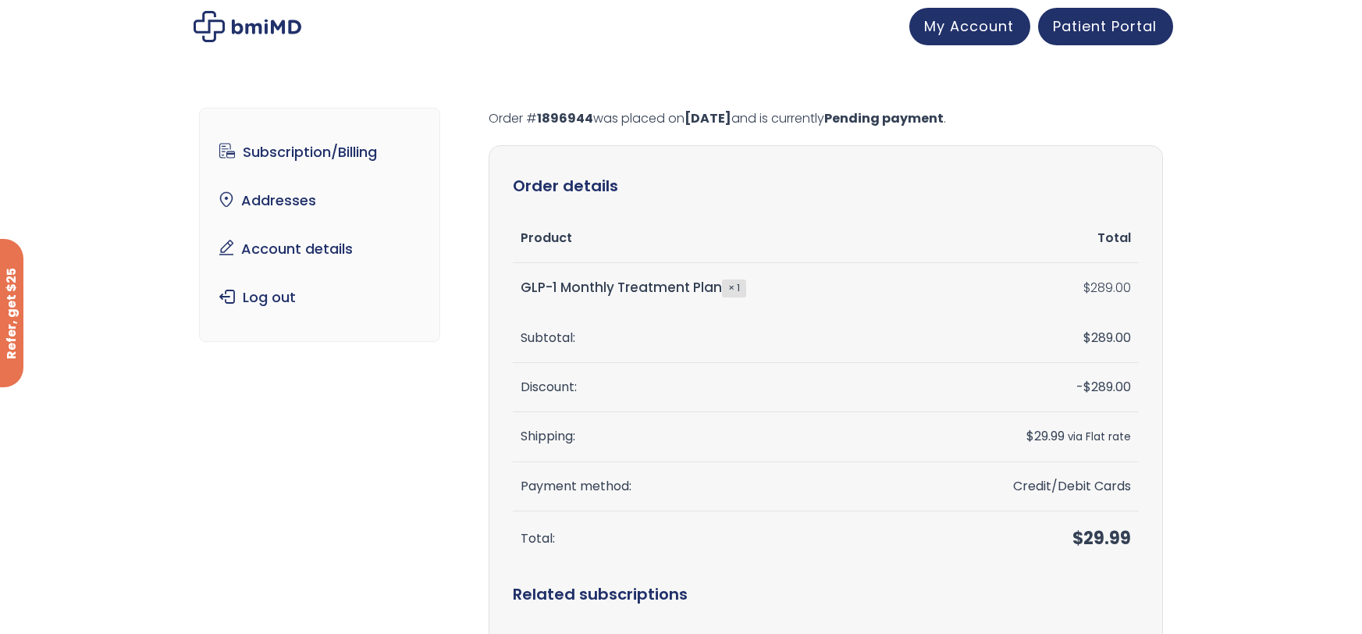
click at [1274, 409] on div "Subscription/Billing bmiRewards Addresses Account details Submit a Review Log o…" at bounding box center [681, 553] width 1362 height 953
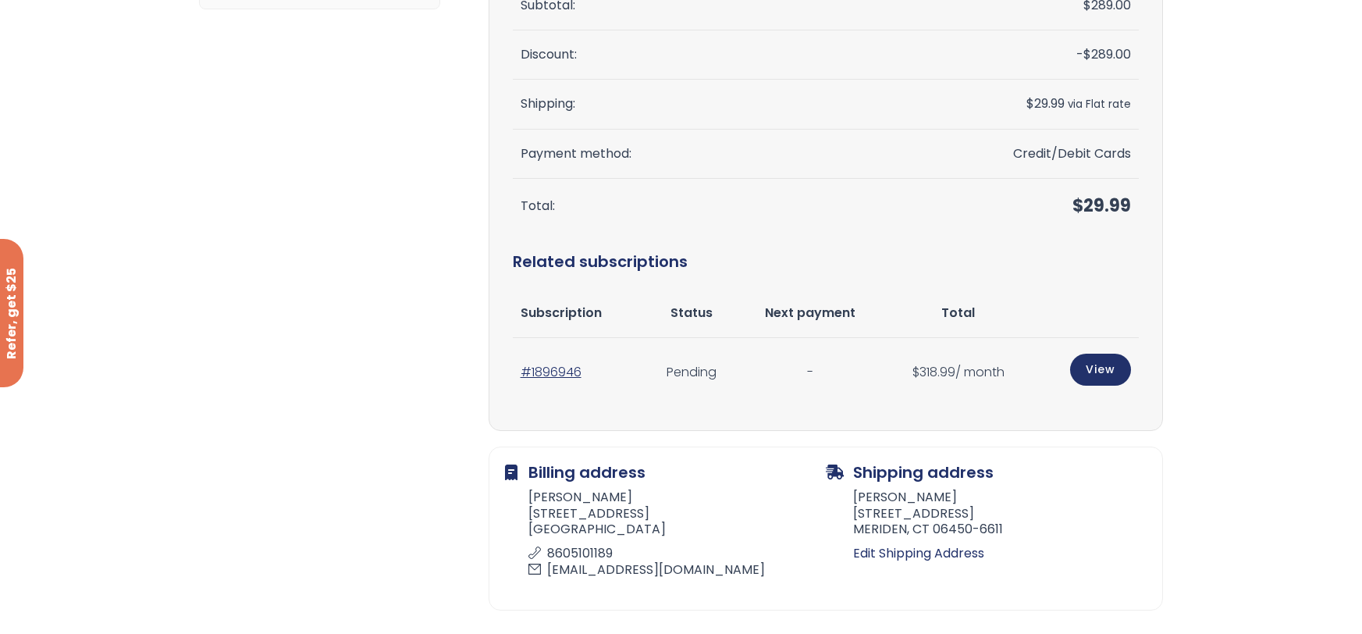
scroll to position [340, 0]
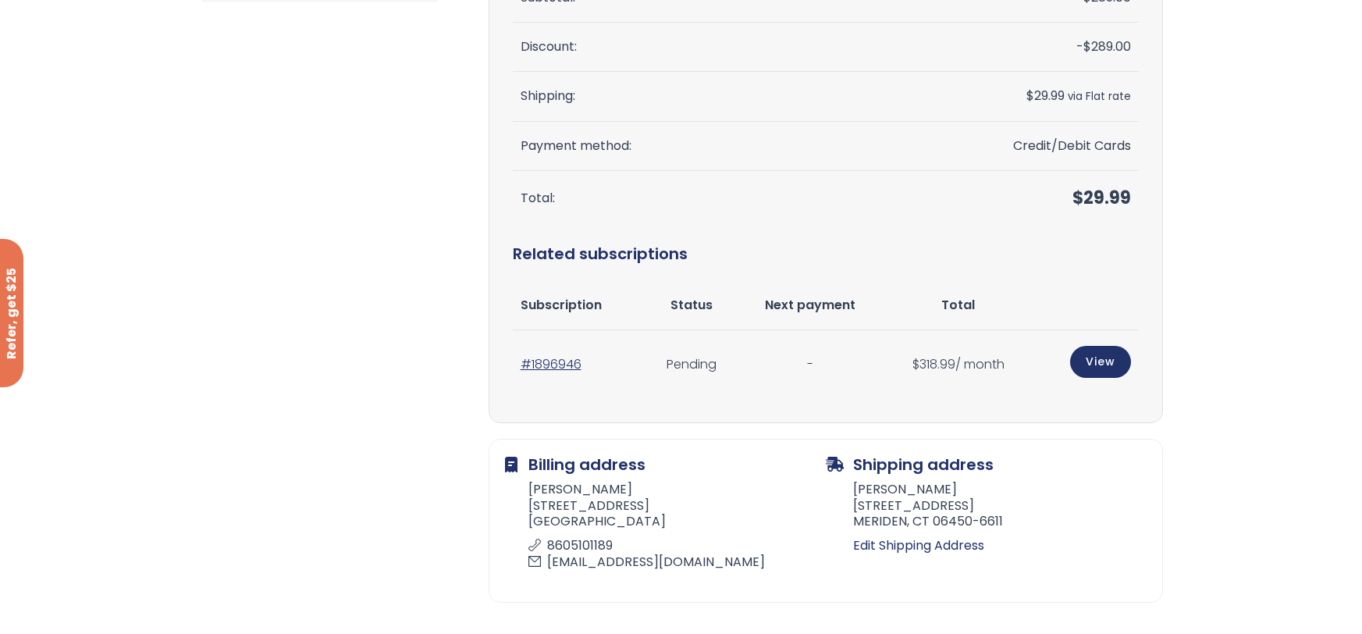
click at [954, 369] on td "$ 318.99 / month" at bounding box center [958, 364] width 149 height 68
click at [683, 372] on td "Pending" at bounding box center [692, 364] width 91 height 68
click at [685, 372] on td "Pending" at bounding box center [692, 364] width 91 height 68
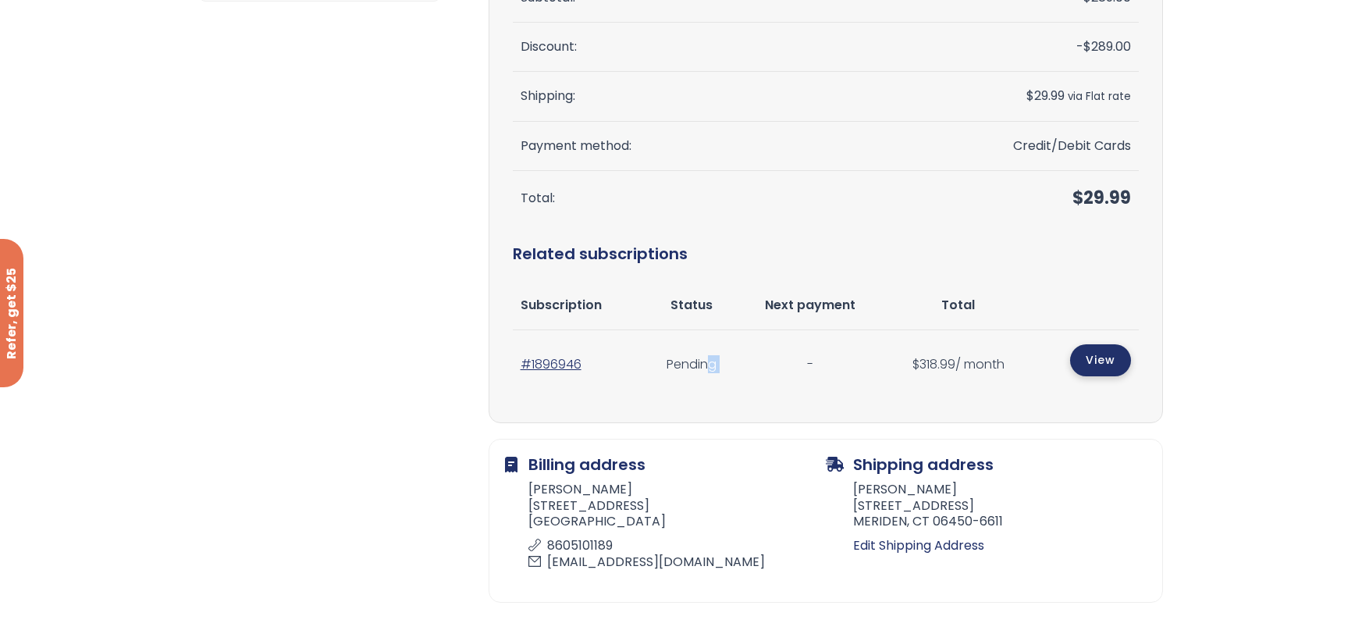
click at [1082, 356] on link "View" at bounding box center [1100, 360] width 61 height 32
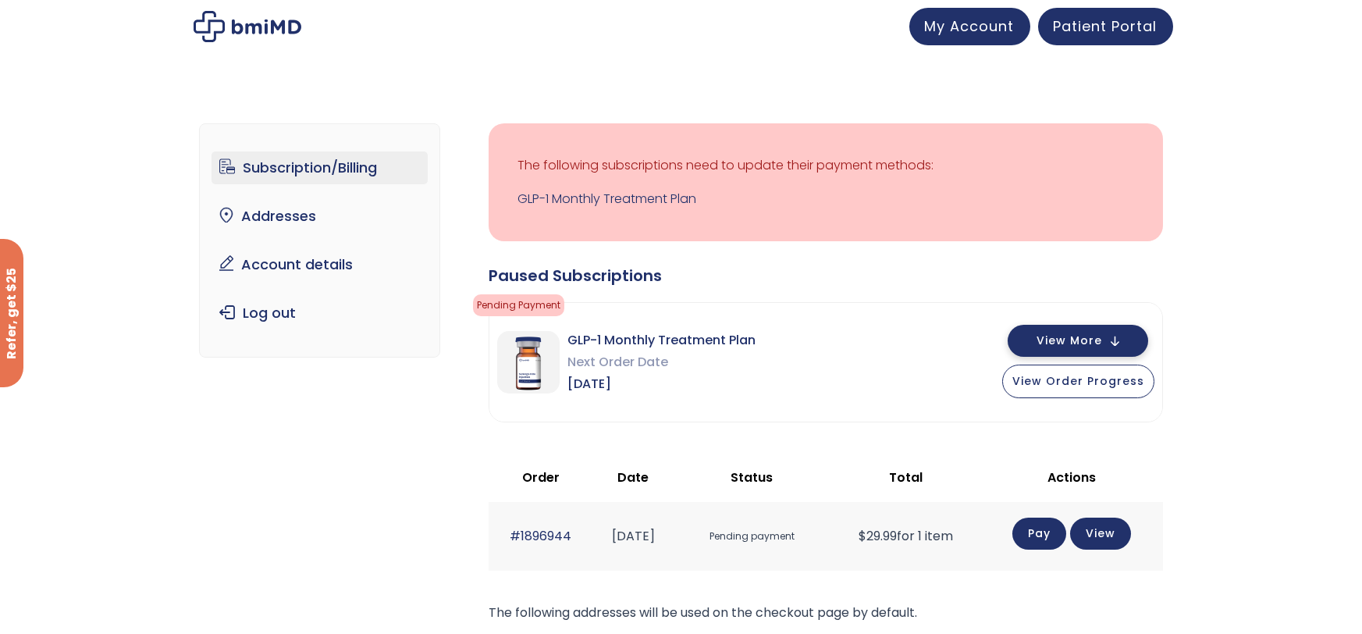
click at [1095, 336] on span "View More" at bounding box center [1070, 341] width 66 height 10
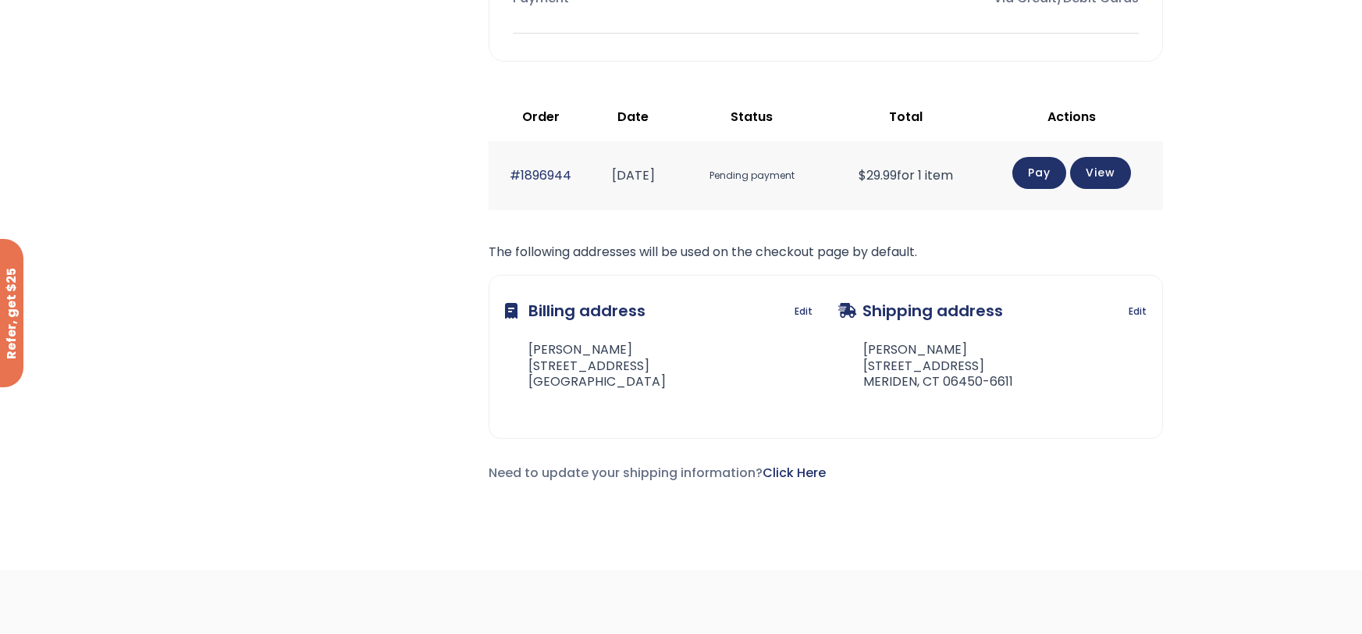
scroll to position [879, 0]
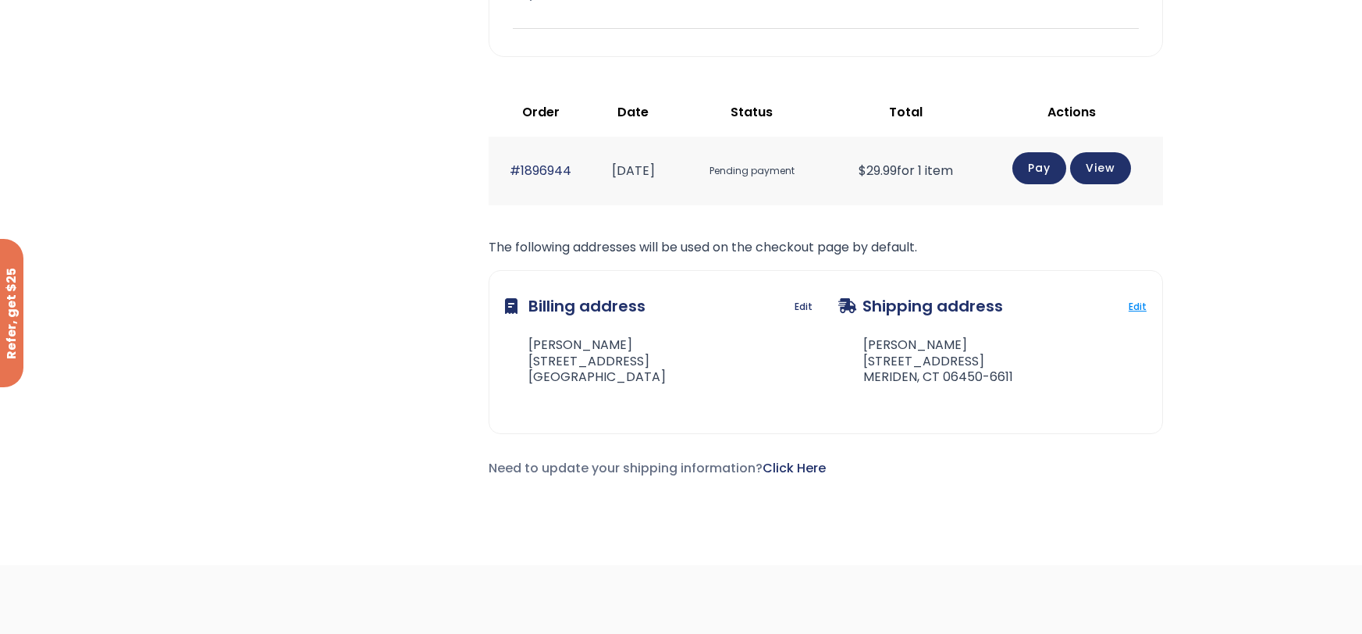
click at [1138, 305] on link "Edit" at bounding box center [1138, 307] width 18 height 22
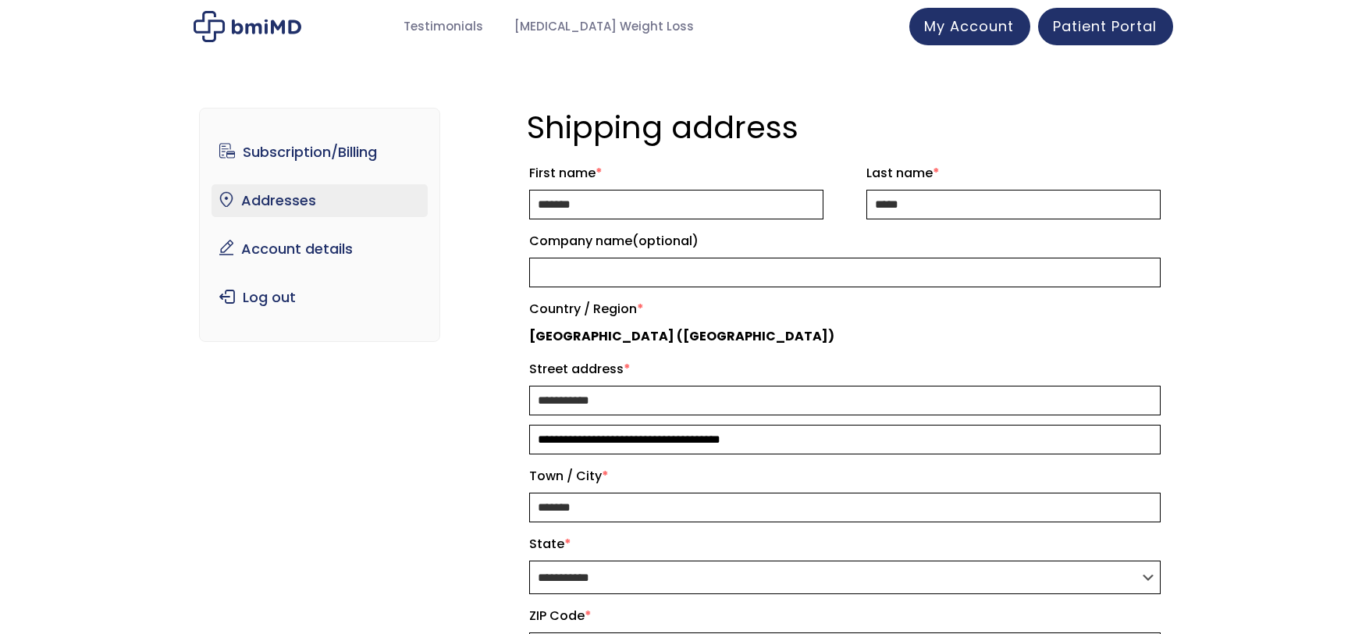
select select "**"
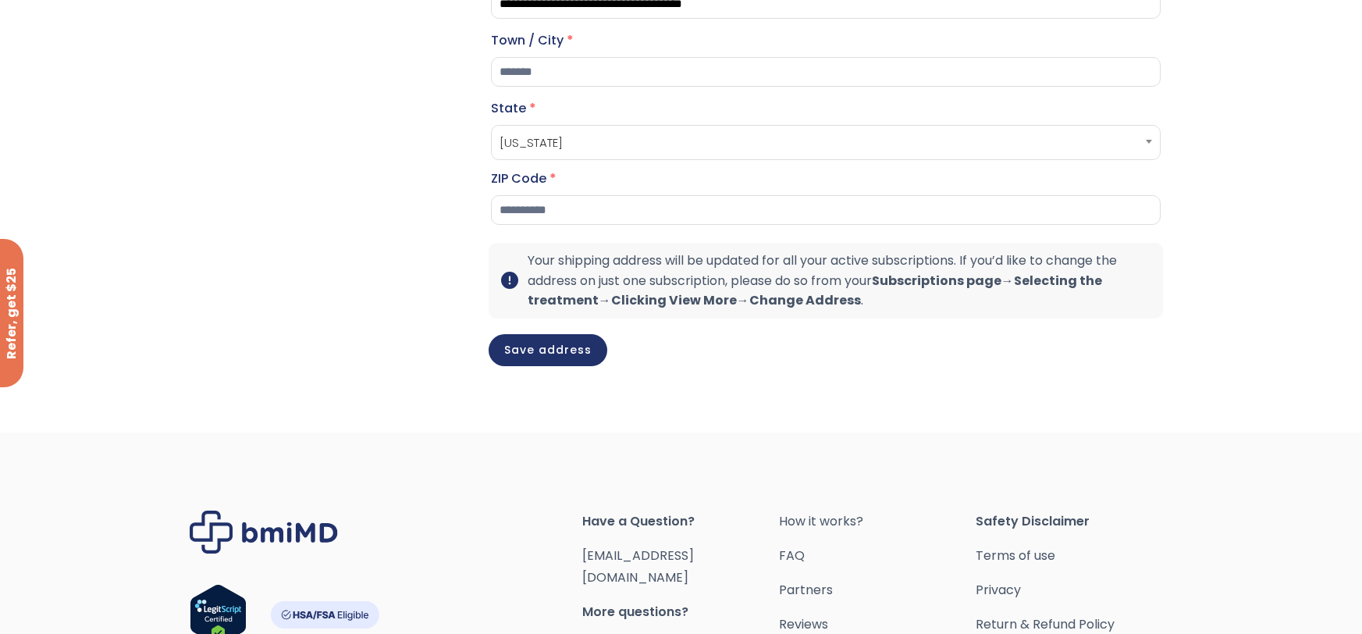
scroll to position [437, 0]
click at [573, 363] on button "Save address" at bounding box center [548, 347] width 119 height 32
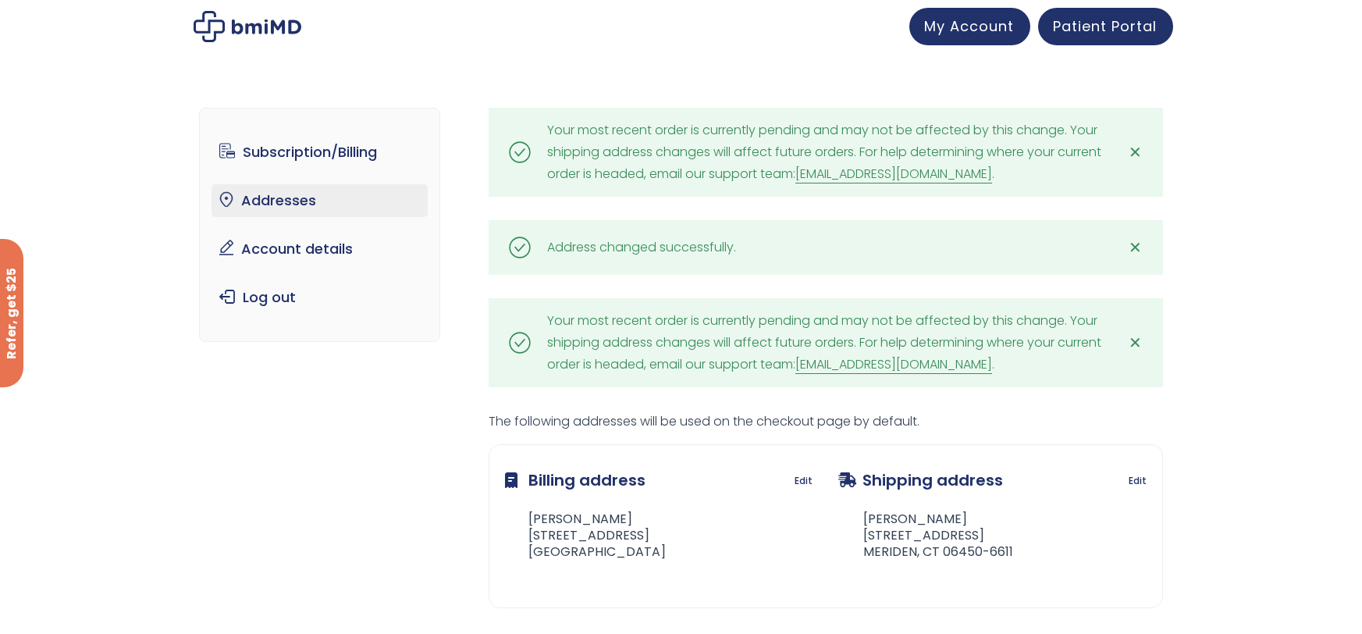
click at [912, 366] on link "[EMAIL_ADDRESS][DOMAIN_NAME]" at bounding box center [894, 364] width 197 height 19
